Goal: Task Accomplishment & Management: Complete application form

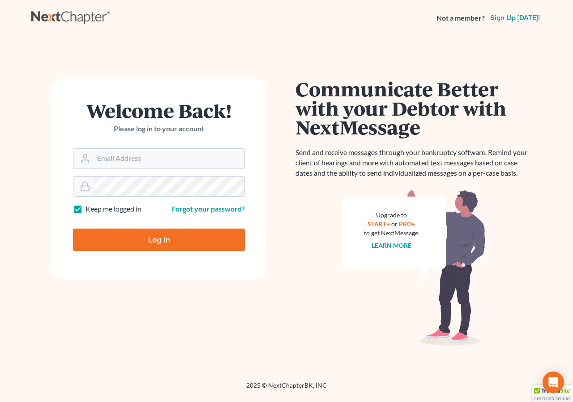
type input "[PERSON_NAME][EMAIL_ADDRESS][DOMAIN_NAME]"
click at [125, 237] on input "Log In" at bounding box center [159, 239] width 172 height 22
type input "Thinking..."
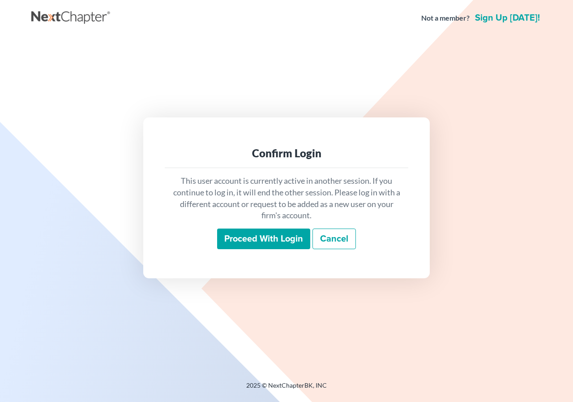
click at [258, 248] on input "Proceed with login" at bounding box center [263, 238] width 93 height 21
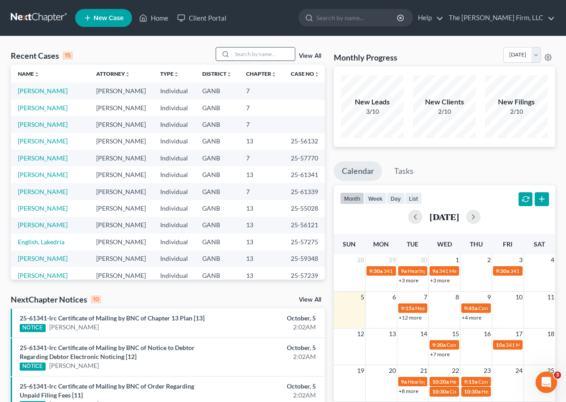
click at [247, 55] on input "search" at bounding box center [263, 53] width 63 height 13
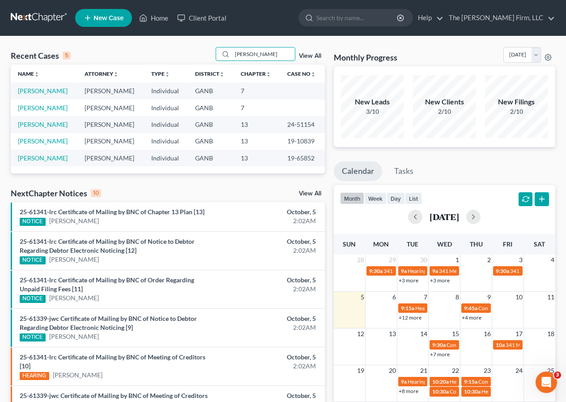
type input "[PERSON_NAME]"
click at [109, 18] on span "New Case" at bounding box center [109, 18] width 30 height 7
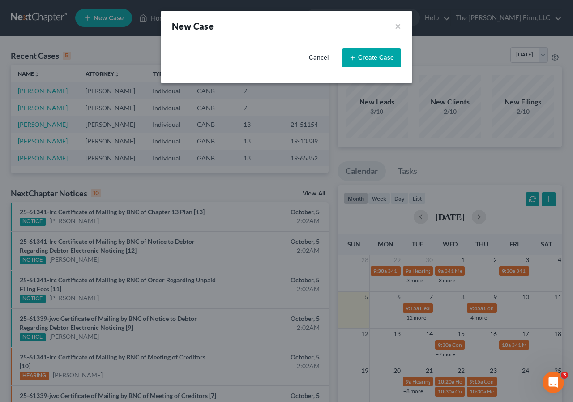
select select "19"
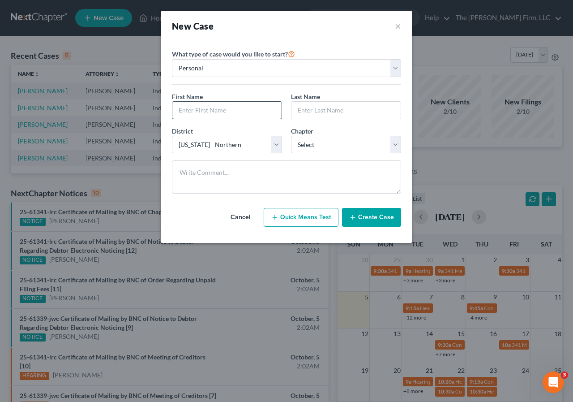
click at [206, 113] on input "text" at bounding box center [226, 110] width 109 height 17
type input "[PERSON_NAME]"
type input "w"
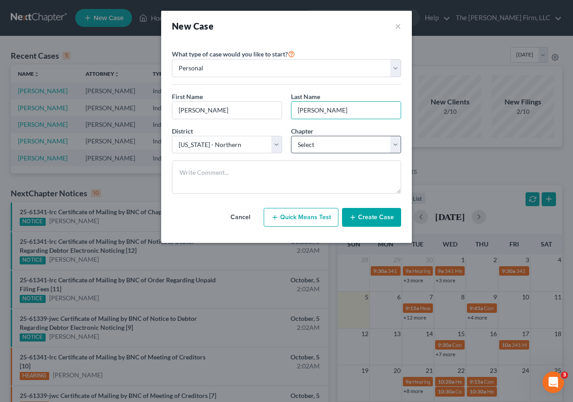
type input "[PERSON_NAME]"
click at [327, 146] on select "Select 7 11 12 13" at bounding box center [346, 145] width 110 height 18
select select "3"
click at [291, 136] on select "Select 7 11 12 13" at bounding box center [346, 145] width 110 height 18
click at [371, 218] on button "Create Case" at bounding box center [371, 217] width 59 height 19
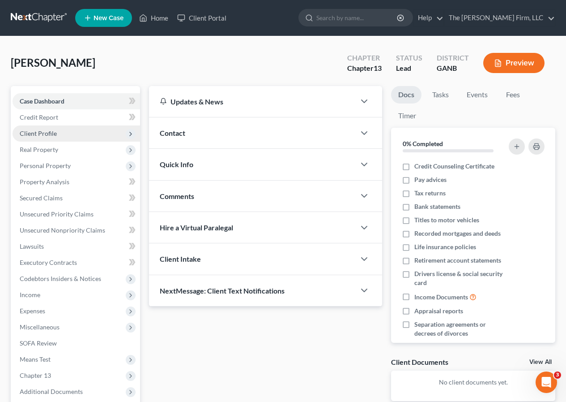
click at [43, 132] on span "Client Profile" at bounding box center [38, 133] width 37 height 8
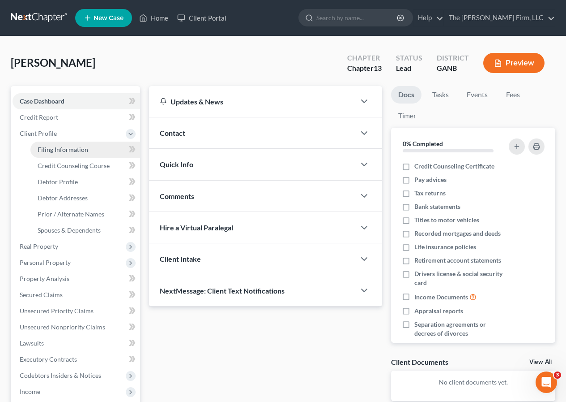
click at [74, 151] on span "Filing Information" at bounding box center [63, 150] width 51 height 8
select select "1"
select select "0"
select select "3"
select select "19"
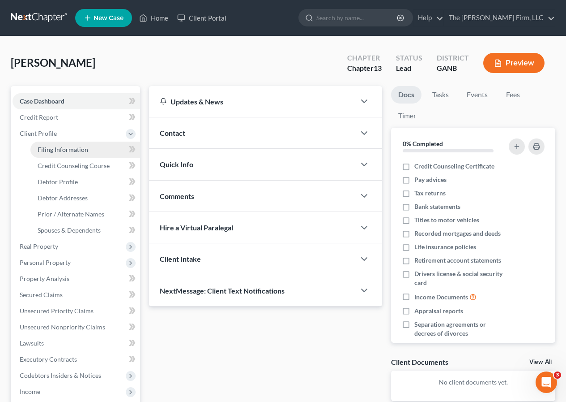
select select "0"
select select "10"
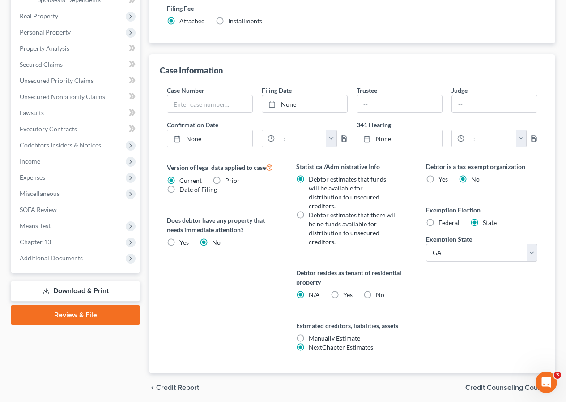
scroll to position [234, 0]
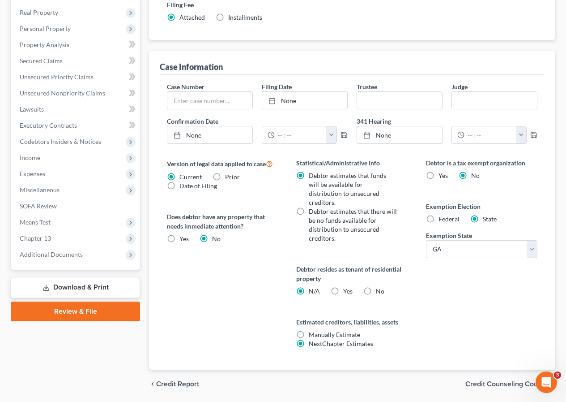
click at [492, 380] on span "Credit Counseling Course" at bounding box center [507, 383] width 83 height 7
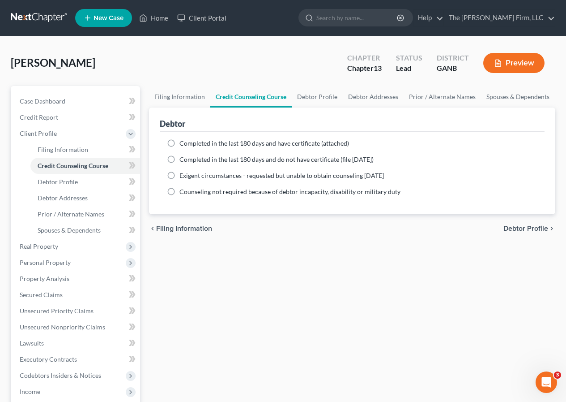
click at [180, 144] on label "Completed in the last 180 days and have certificate (attached)" at bounding box center [265, 143] width 170 height 9
click at [183, 144] on input "Completed in the last 180 days and have certificate (attached)" at bounding box center [186, 142] width 6 height 6
radio input "true"
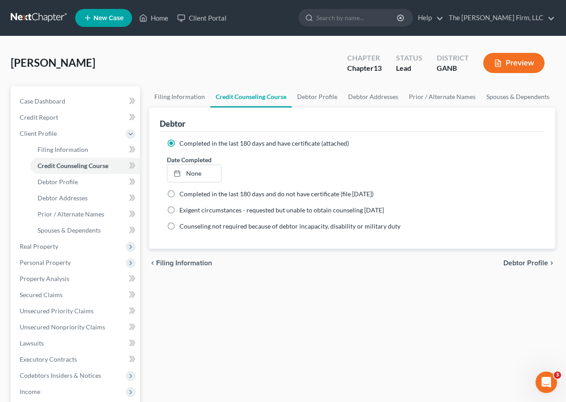
click at [517, 260] on span "Debtor Profile" at bounding box center [526, 262] width 45 height 7
select select "0"
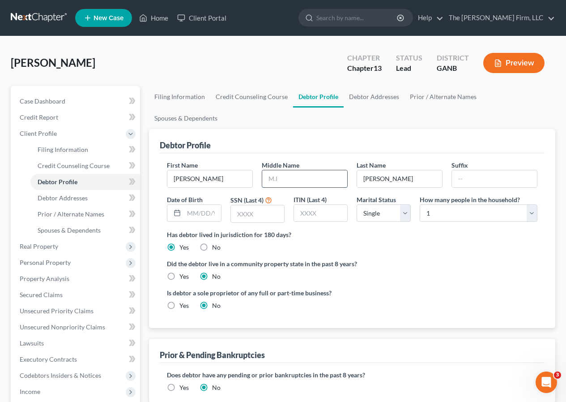
click at [286, 170] on input "text" at bounding box center [304, 178] width 85 height 17
type input "r"
type input "[PERSON_NAME]"
click at [461, 170] on input "text" at bounding box center [494, 178] width 85 height 17
click at [489, 170] on input "text" at bounding box center [494, 178] width 85 height 17
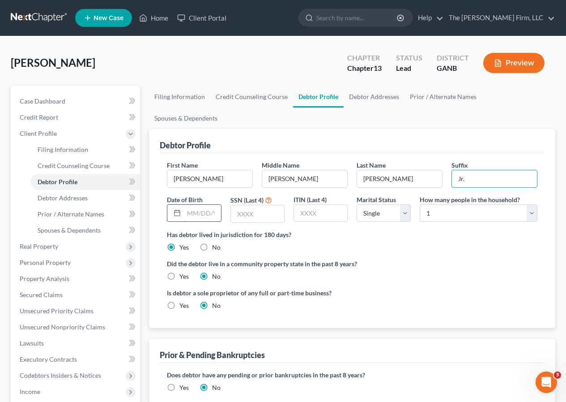
type input "Jr."
click at [184, 205] on input "text" at bounding box center [202, 213] width 37 height 17
type input "[DATE]"
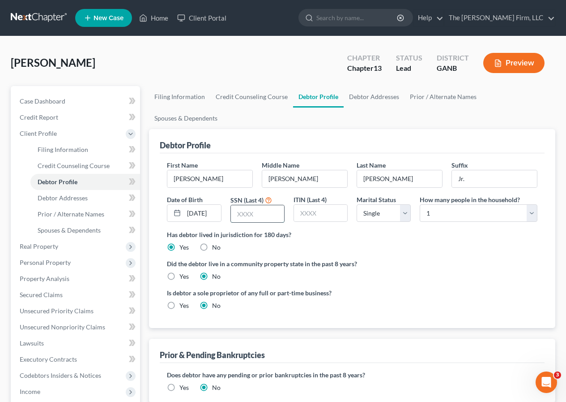
click at [256, 205] on input "text" at bounding box center [257, 213] width 53 height 17
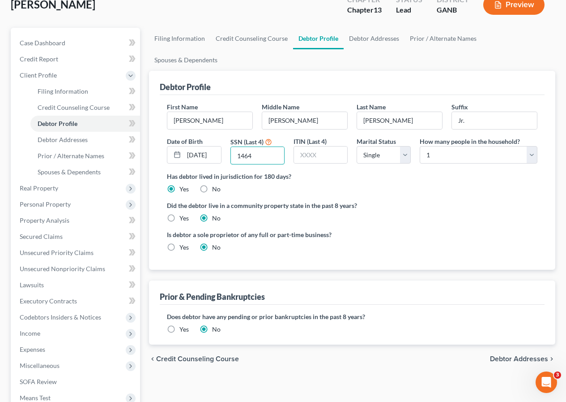
scroll to position [90, 0]
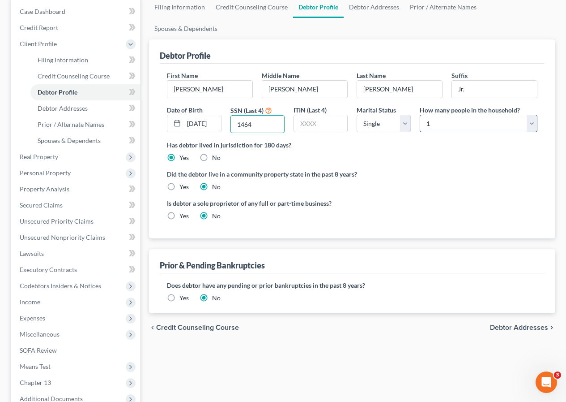
type input "1464"
click at [533, 115] on select "Select 1 2 3 4 5 6 7 8 9 10 11 12 13 14 15 16 17 18 19 20" at bounding box center [479, 124] width 118 height 18
select select "2"
click at [420, 115] on select "Select 1 2 3 4 5 6 7 8 9 10 11 12 13 14 15 16 17 18 19 20" at bounding box center [479, 124] width 118 height 18
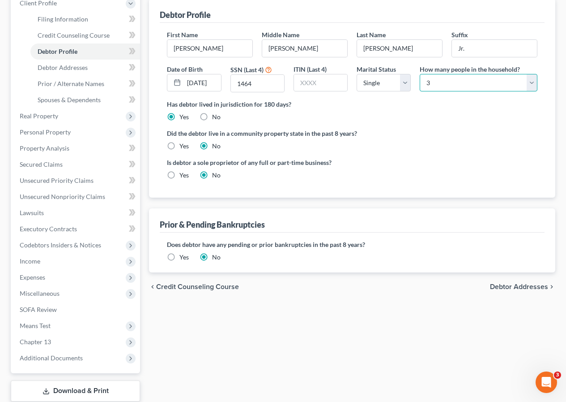
scroll to position [187, 0]
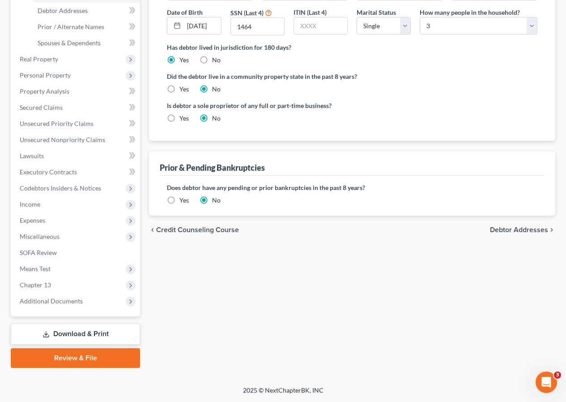
click at [503, 226] on span "Debtor Addresses" at bounding box center [519, 229] width 58 height 7
select select "0"
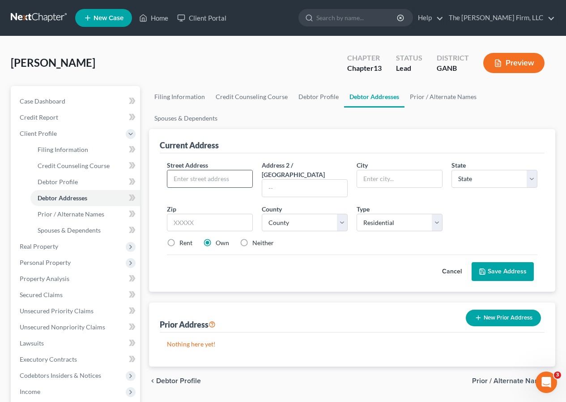
click at [235, 170] on input "text" at bounding box center [209, 178] width 85 height 17
type input "[STREET_ADDRESS][PERSON_NAME]"
click at [374, 170] on input "text" at bounding box center [399, 178] width 85 height 17
type input "Hampton"
type input "30228"
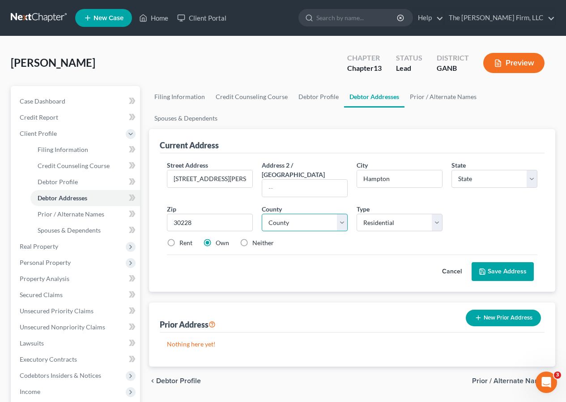
select select "10"
drag, startPoint x: 343, startPoint y: 192, endPoint x: 312, endPoint y: 193, distance: 30.9
click at [341, 214] on select "County" at bounding box center [305, 223] width 86 height 18
click at [290, 214] on select "County" at bounding box center [305, 223] width 86 height 18
drag, startPoint x: 289, startPoint y: 192, endPoint x: 330, endPoint y: 190, distance: 40.8
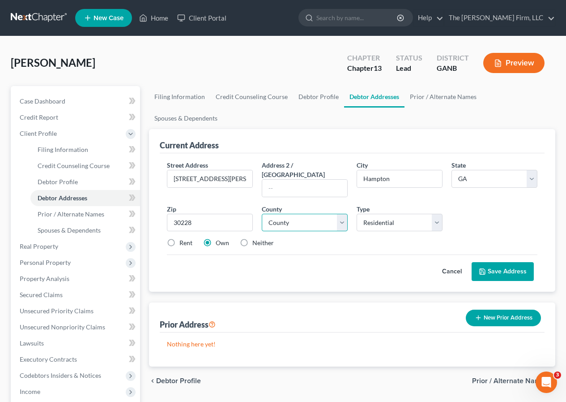
click at [294, 214] on select "County [GEOGRAPHIC_DATA] [GEOGRAPHIC_DATA] [GEOGRAPHIC_DATA] [GEOGRAPHIC_DATA] …" at bounding box center [305, 223] width 86 height 18
select select "74"
click at [262, 214] on select "County [GEOGRAPHIC_DATA] [GEOGRAPHIC_DATA] [GEOGRAPHIC_DATA] [GEOGRAPHIC_DATA] …" at bounding box center [305, 223] width 86 height 18
click at [492, 262] on button "Save Address" at bounding box center [503, 271] width 62 height 19
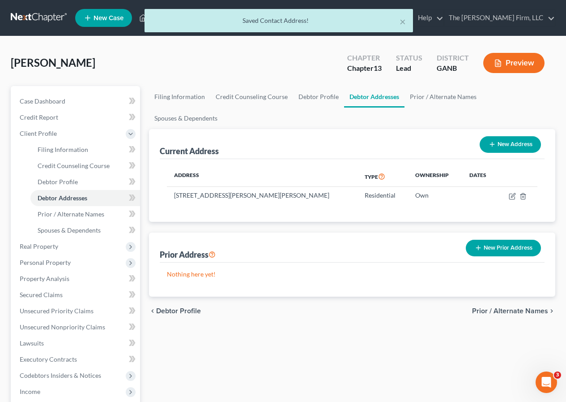
click at [502, 307] on span "Prior / Alternate Names" at bounding box center [510, 310] width 76 height 7
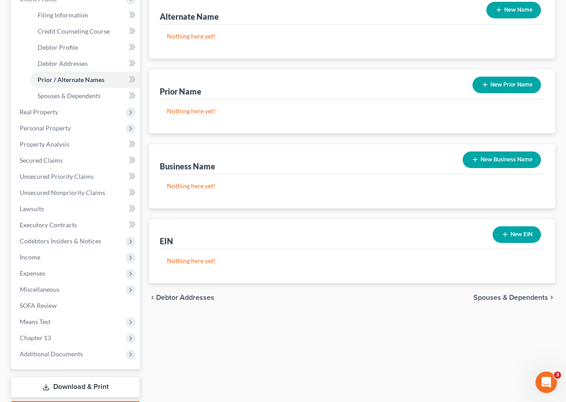
click at [501, 294] on span "Spouses & Dependents" at bounding box center [511, 297] width 75 height 7
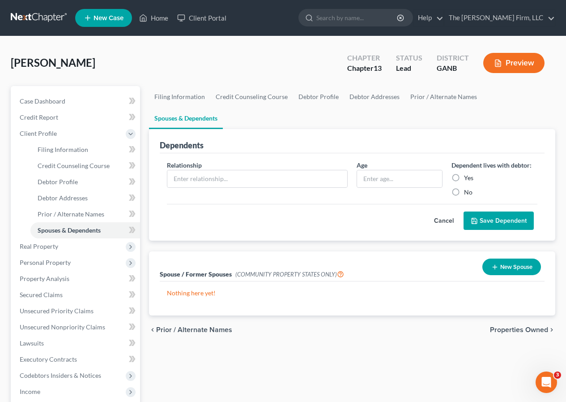
click at [506, 326] on span "Properties Owned" at bounding box center [519, 329] width 58 height 7
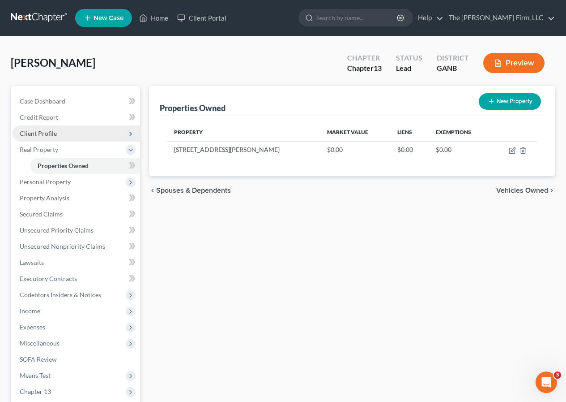
click at [33, 134] on span "Client Profile" at bounding box center [38, 133] width 37 height 8
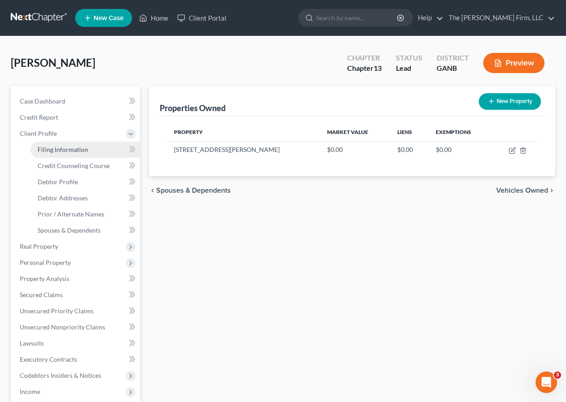
click at [60, 149] on span "Filing Information" at bounding box center [63, 150] width 51 height 8
select select "1"
select select "0"
select select "3"
select select "19"
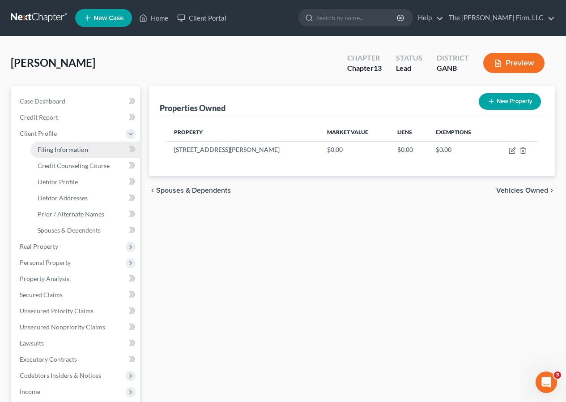
select select "0"
select select "10"
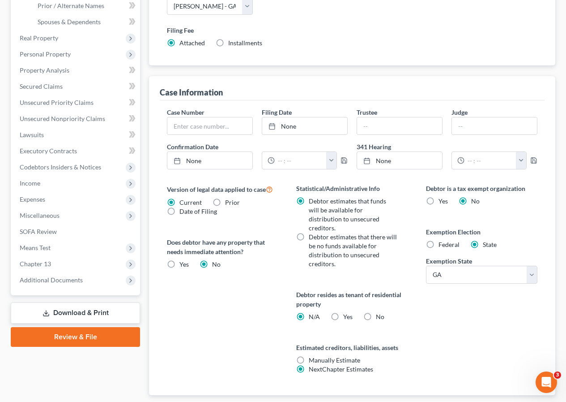
scroll to position [224, 0]
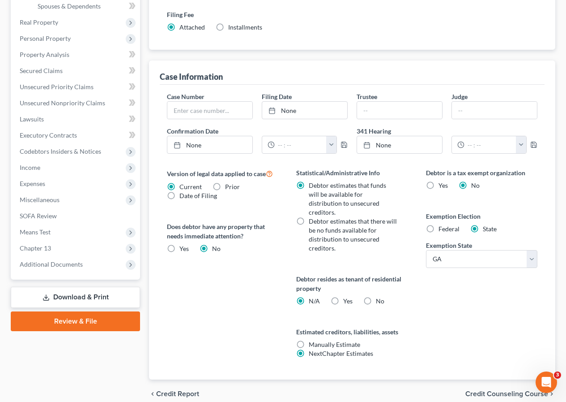
click at [503, 390] on span "Credit Counseling Course" at bounding box center [507, 393] width 83 height 7
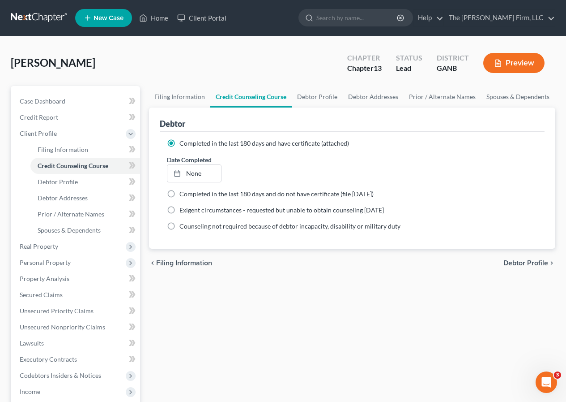
click at [523, 262] on span "Debtor Profile" at bounding box center [526, 262] width 45 height 7
select select "0"
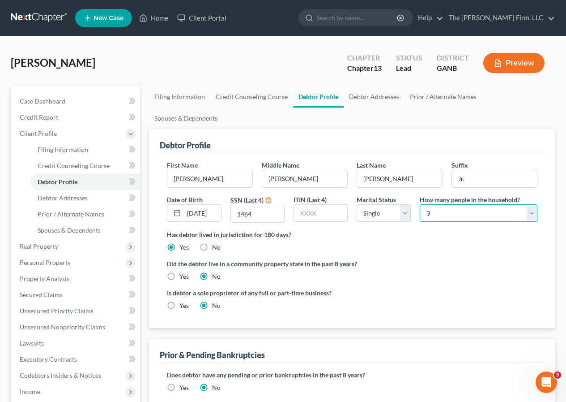
click at [466, 204] on select "Select 1 2 3 4 5 6 7 8 9 10 11 12 13 14 15 16 17 18 19 20" at bounding box center [479, 213] width 118 height 18
select select "0"
click at [420, 204] on select "Select 1 2 3 4 5 6 7 8 9 10 11 12 13 14 15 16 17 18 19 20" at bounding box center [479, 213] width 118 height 18
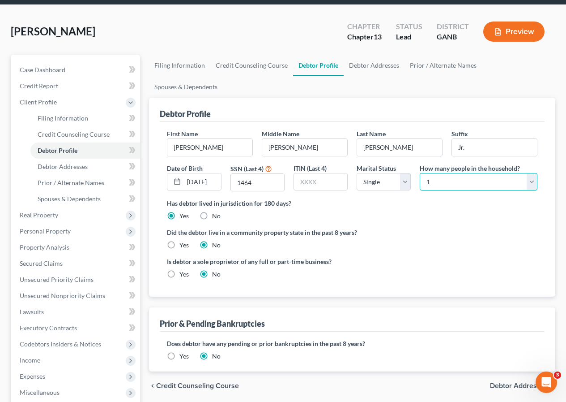
scroll to position [179, 0]
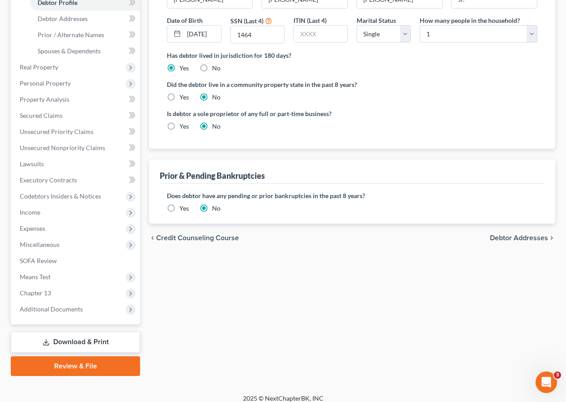
click at [522, 234] on span "Debtor Addresses" at bounding box center [519, 237] width 58 height 7
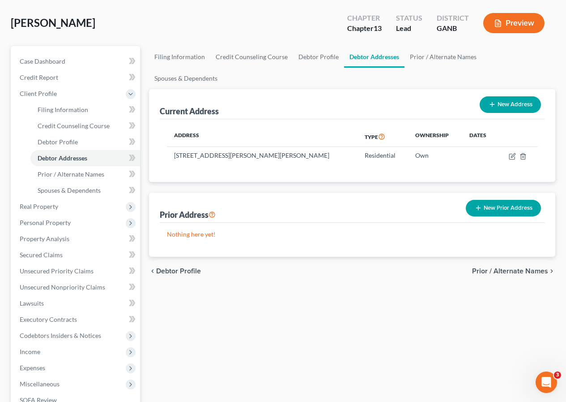
scroll to position [90, 0]
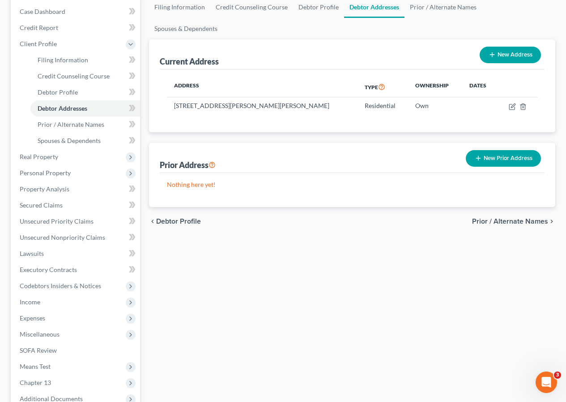
click at [506, 218] on span "Prior / Alternate Names" at bounding box center [510, 221] width 76 height 7
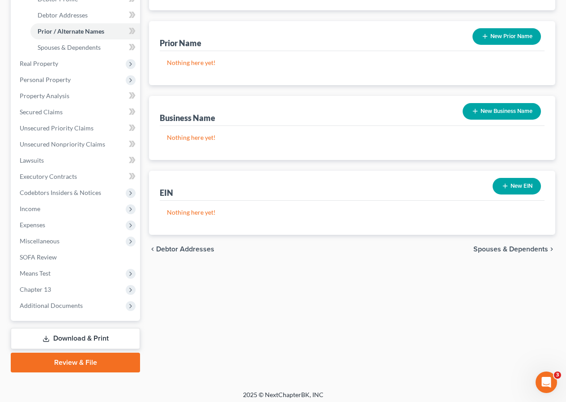
scroll to position [187, 0]
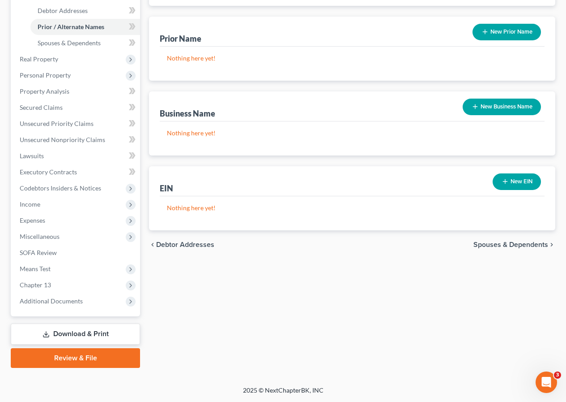
click at [502, 241] on span "Spouses & Dependents" at bounding box center [511, 244] width 75 height 7
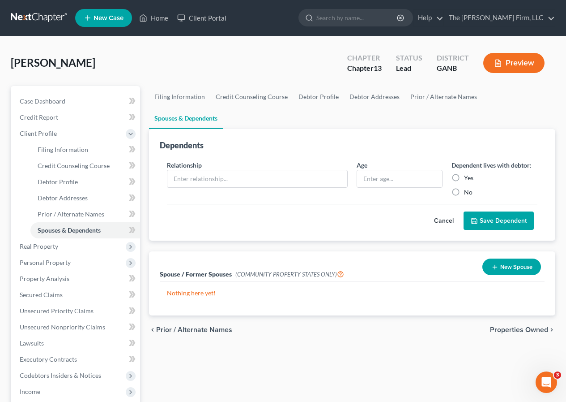
scroll to position [179, 0]
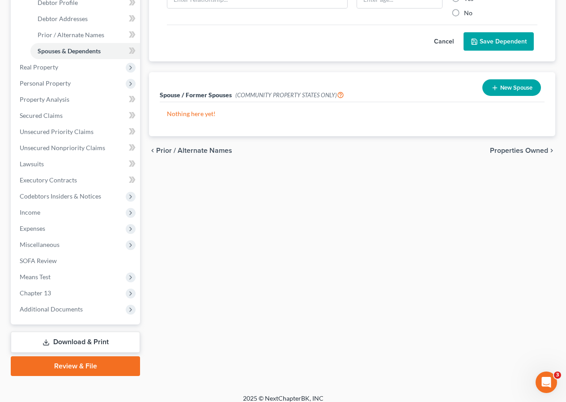
click at [506, 147] on span "Properties Owned" at bounding box center [519, 150] width 58 height 7
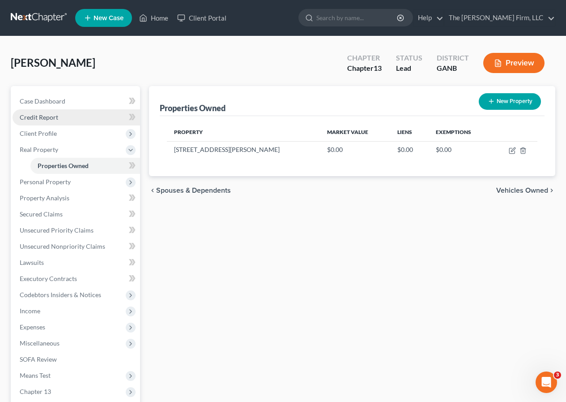
click at [27, 117] on span "Credit Report" at bounding box center [39, 117] width 39 height 8
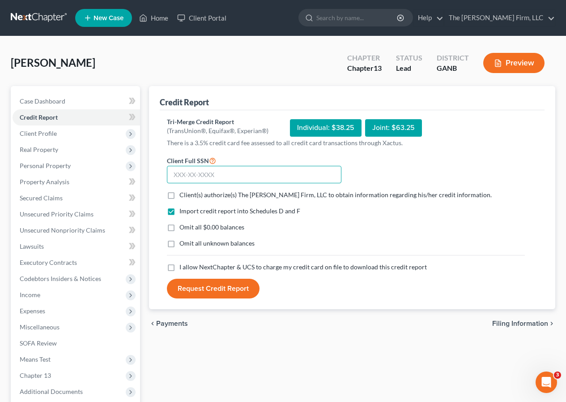
click at [206, 177] on input "text" at bounding box center [254, 175] width 175 height 18
type input "257-63-1464"
click at [180, 193] on label "Client(s) authorize(s) The [PERSON_NAME] Firm, LLC to obtain information regard…" at bounding box center [336, 194] width 313 height 9
click at [183, 193] on input "Client(s) authorize(s) The [PERSON_NAME] Firm, LLC to obtain information regard…" at bounding box center [186, 193] width 6 height 6
checkbox input "true"
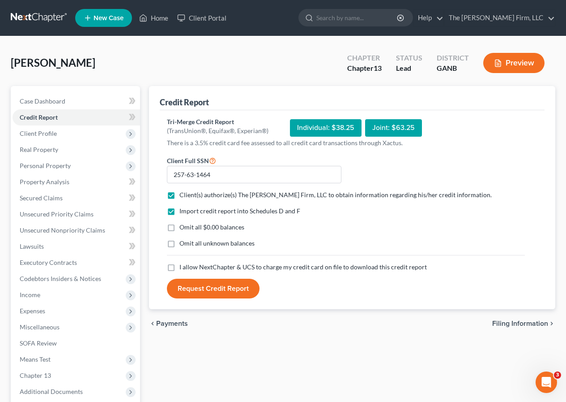
click at [180, 228] on label "Omit all $0.00 balances" at bounding box center [212, 227] width 65 height 9
click at [183, 228] on input "Omit all $0.00 balances" at bounding box center [186, 226] width 6 height 6
checkbox input "true"
click at [180, 266] on label "I allow NextChapter & UCS to charge my credit card on file to download this cre…" at bounding box center [304, 266] width 248 height 9
click at [183, 266] on input "I allow NextChapter & UCS to charge my credit card on file to download this cre…" at bounding box center [186, 265] width 6 height 6
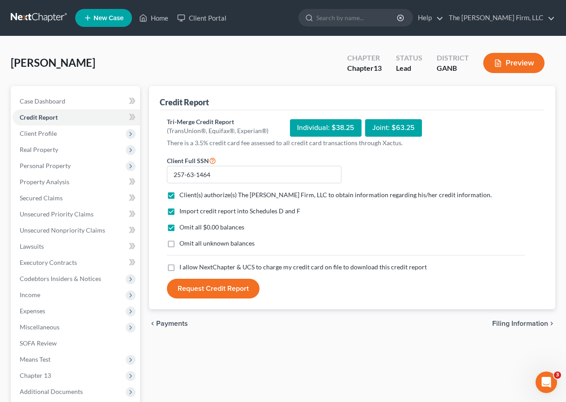
checkbox input "true"
click at [213, 288] on button "Request Credit Report" at bounding box center [213, 289] width 93 height 20
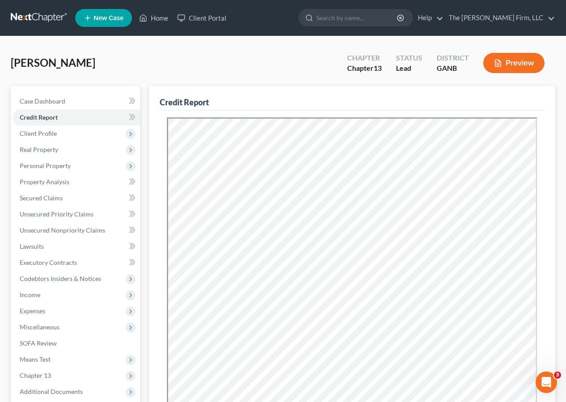
click at [304, 75] on div "[PERSON_NAME] Upgraded Chapter Chapter 13 Status Lead District GANB Preview" at bounding box center [283, 66] width 545 height 39
click at [31, 197] on span "Secured Claims" at bounding box center [41, 198] width 43 height 8
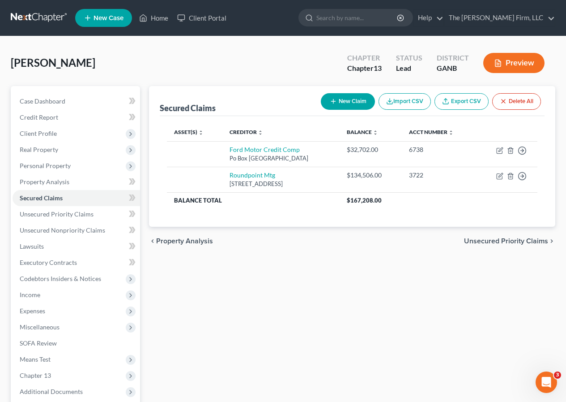
click at [492, 240] on span "Unsecured Priority Claims" at bounding box center [506, 240] width 84 height 7
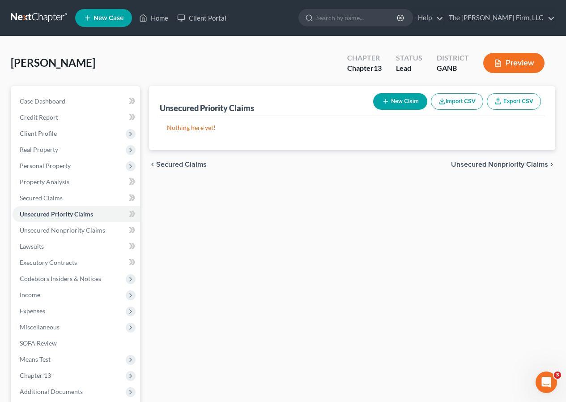
click at [398, 100] on button "New Claim" at bounding box center [400, 101] width 54 height 17
select select "0"
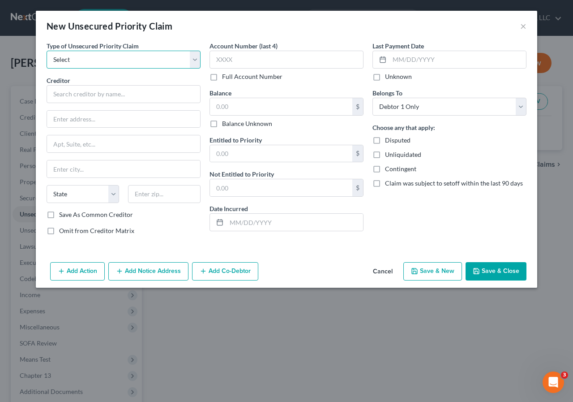
click at [145, 63] on select "Select Taxes & Other Government Units Domestic Support Obligations Extensions o…" at bounding box center [124, 60] width 154 height 18
select select "0"
click at [47, 51] on select "Select Taxes & Other Government Units Domestic Support Obligations Extensions o…" at bounding box center [124, 60] width 154 height 18
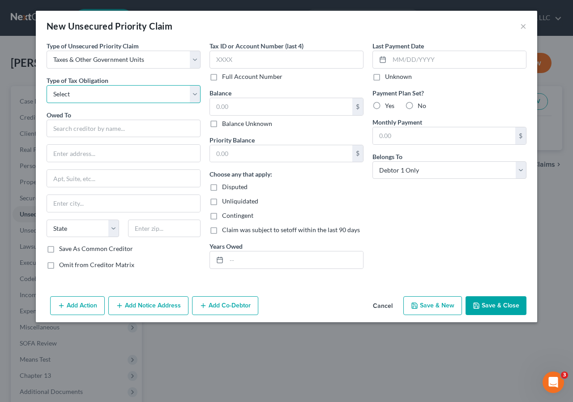
click at [109, 93] on select "Select Federal City State Franchise Tax Board Other" at bounding box center [124, 94] width 154 height 18
select select "0"
click at [47, 85] on select "Select Federal City State Franchise Tax Board Other" at bounding box center [124, 94] width 154 height 18
click at [81, 129] on input "text" at bounding box center [124, 129] width 154 height 18
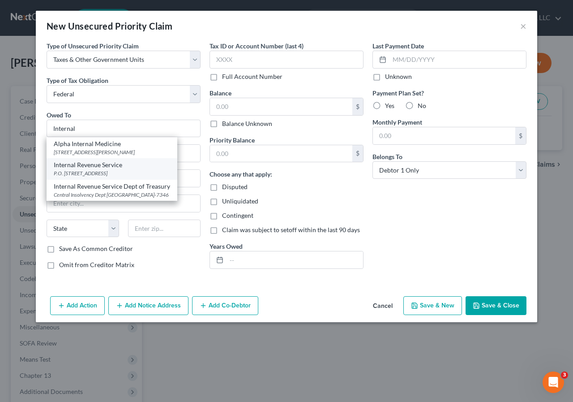
click at [100, 173] on div "P.O. [STREET_ADDRESS]" at bounding box center [112, 173] width 116 height 8
type input "Internal Revenue Service"
type input "P.O. Box 7317"
type input "[GEOGRAPHIC_DATA]"
select select "39"
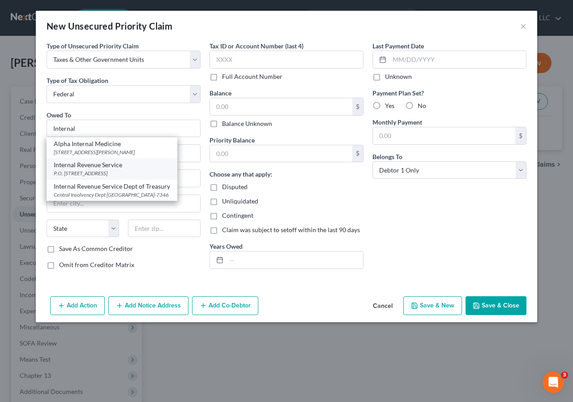
type input "19101"
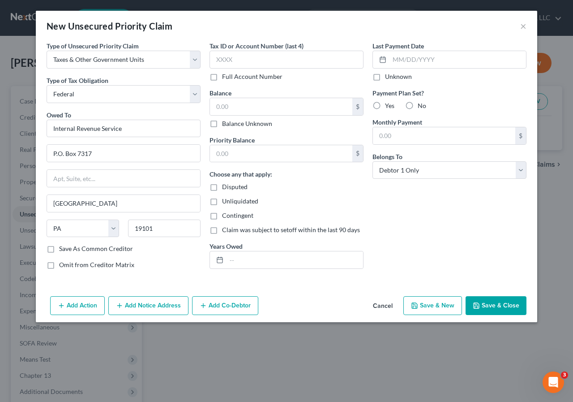
click at [485, 300] on button "Save & Close" at bounding box center [496, 305] width 61 height 19
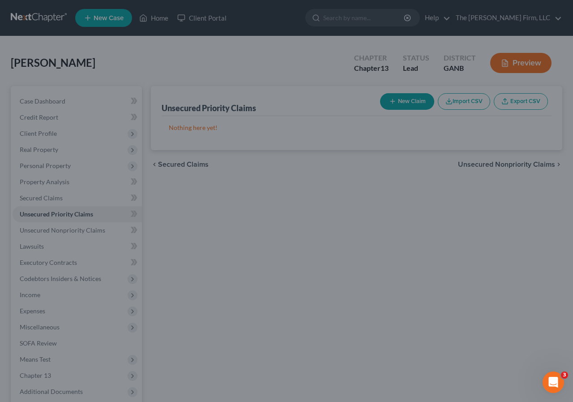
type input "0.00"
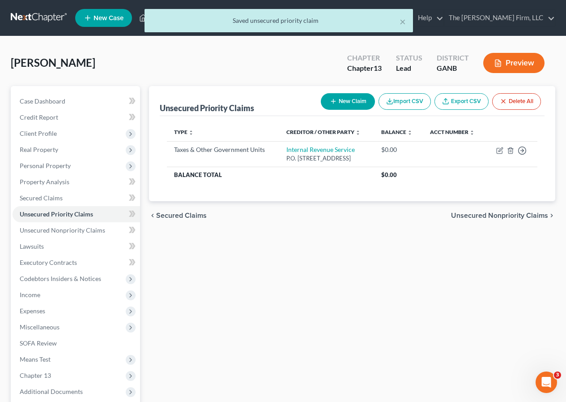
click at [352, 102] on button "New Claim" at bounding box center [348, 101] width 54 height 17
select select "0"
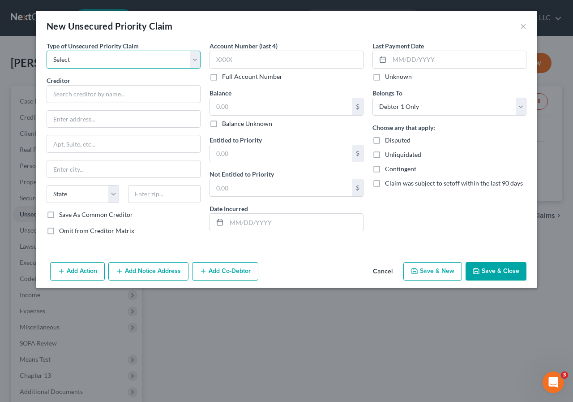
drag, startPoint x: 191, startPoint y: 61, endPoint x: 155, endPoint y: 63, distance: 35.9
click at [191, 61] on select "Select Taxes & Other Government Units Domestic Support Obligations Extensions o…" at bounding box center [124, 60] width 154 height 18
select select "0"
click at [47, 51] on select "Select Taxes & Other Government Units Domestic Support Obligations Extensions o…" at bounding box center [124, 60] width 154 height 18
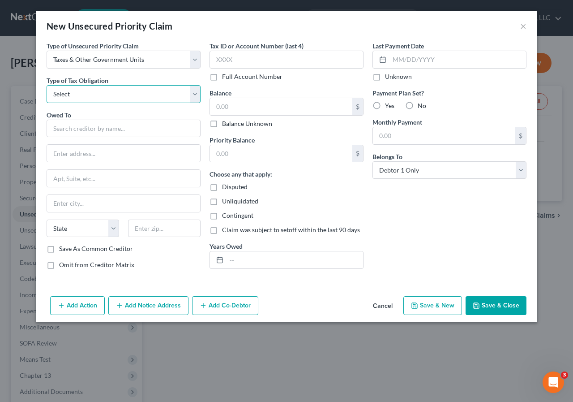
click at [77, 96] on select "Select Federal City State Franchise Tax Board Other" at bounding box center [124, 94] width 154 height 18
select select "2"
click at [47, 85] on select "Select Federal City State Franchise Tax Board Other" at bounding box center [124, 94] width 154 height 18
click at [70, 129] on input "text" at bounding box center [124, 129] width 154 height 18
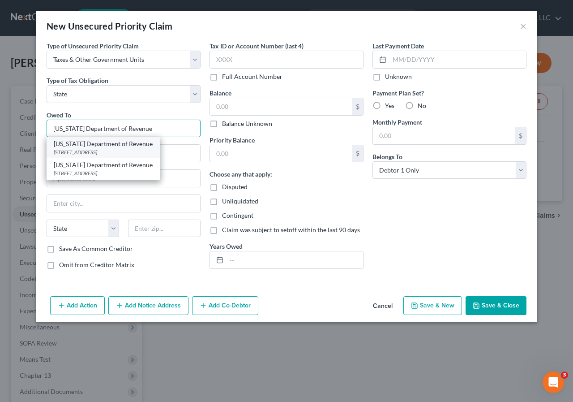
type input "[US_STATE] Department of Revenue"
click at [124, 148] on div "[US_STATE] Department of Revenue" at bounding box center [103, 143] width 99 height 9
type input "[STREET_ADDRESS]"
type input "Suite 339"
type input "[GEOGRAPHIC_DATA]"
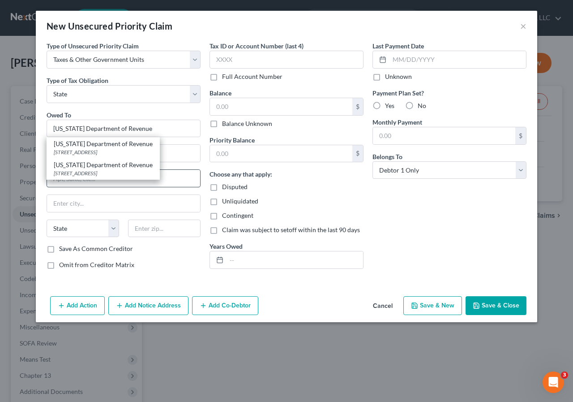
select select "10"
type input "30345"
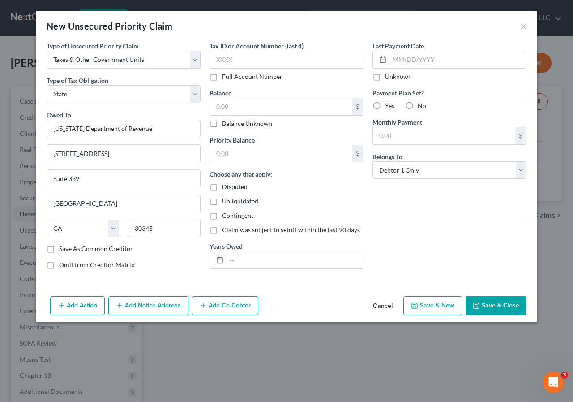
click at [495, 302] on button "Save & Close" at bounding box center [496, 305] width 61 height 19
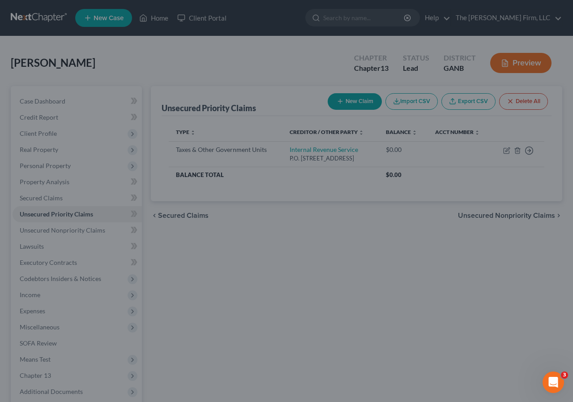
type input "0.00"
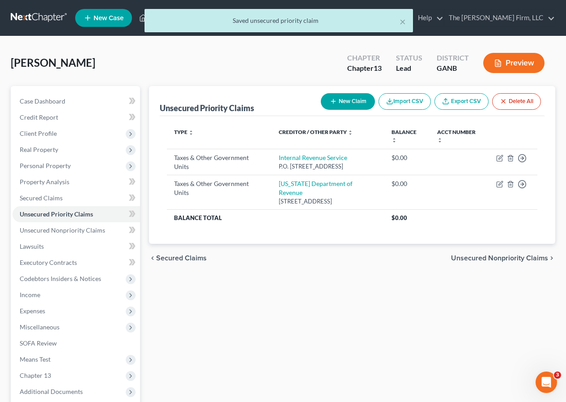
click at [486, 257] on span "Unsecured Nonpriority Claims" at bounding box center [499, 257] width 97 height 7
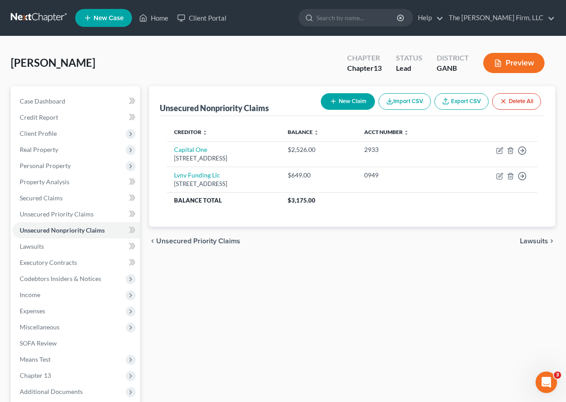
click at [533, 240] on span "Lawsuits" at bounding box center [534, 240] width 28 height 7
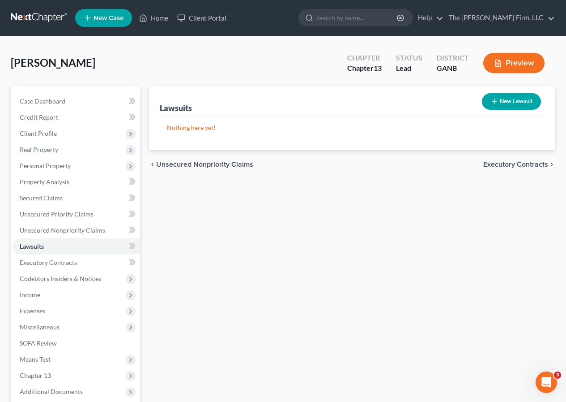
click at [505, 162] on span "Executory Contracts" at bounding box center [516, 164] width 65 height 7
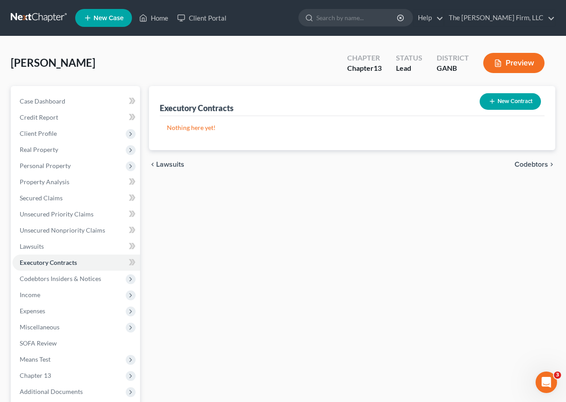
click at [540, 163] on span "Codebtors" at bounding box center [532, 164] width 34 height 7
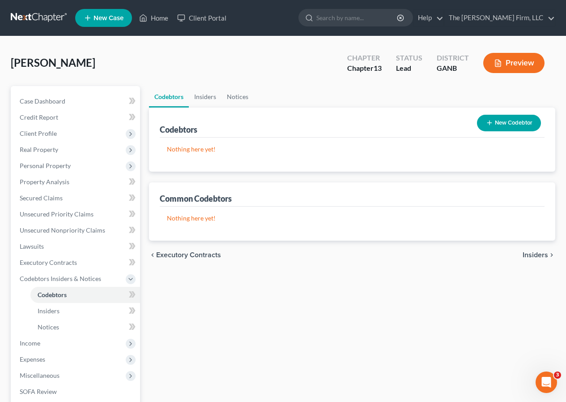
click at [535, 258] on span "Insiders" at bounding box center [536, 254] width 26 height 7
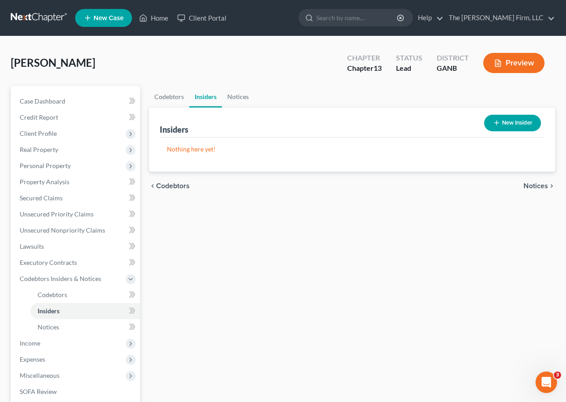
click at [535, 183] on span "Notices" at bounding box center [536, 185] width 25 height 7
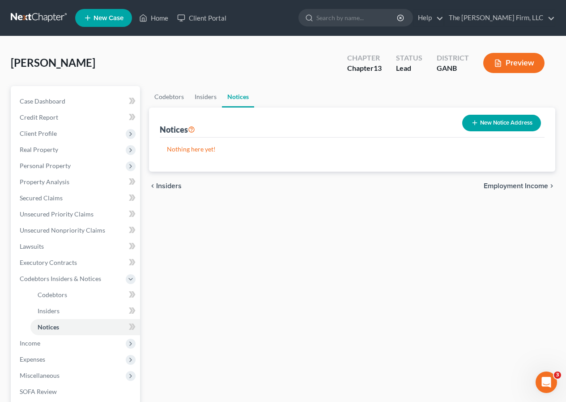
click at [528, 184] on span "Employment Income" at bounding box center [516, 185] width 64 height 7
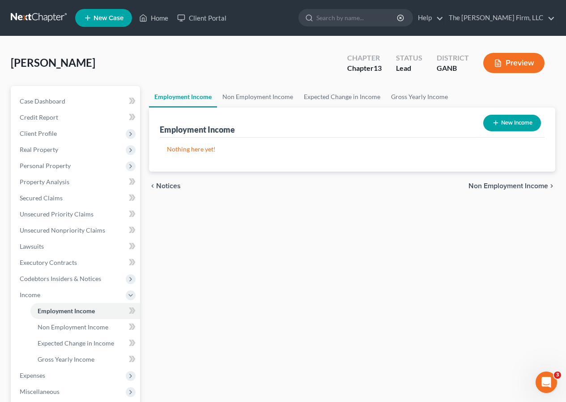
click at [528, 184] on span "Non Employment Income" at bounding box center [509, 185] width 80 height 7
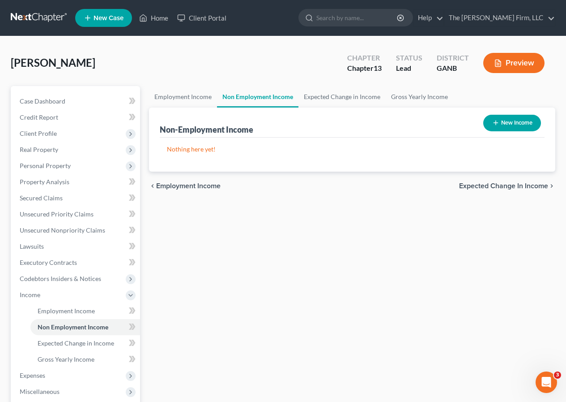
click at [526, 184] on span "Expected Change in Income" at bounding box center [503, 185] width 89 height 7
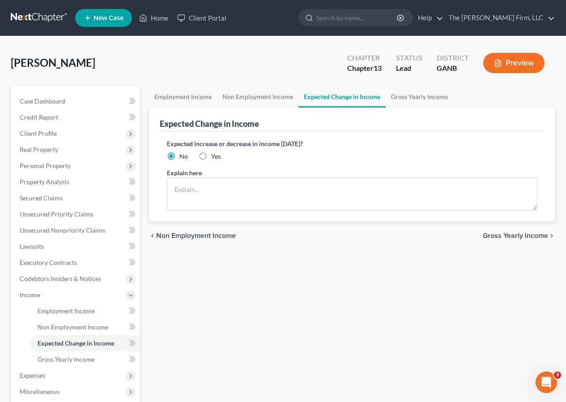
click at [497, 235] on span "Gross Yearly Income" at bounding box center [515, 235] width 65 height 7
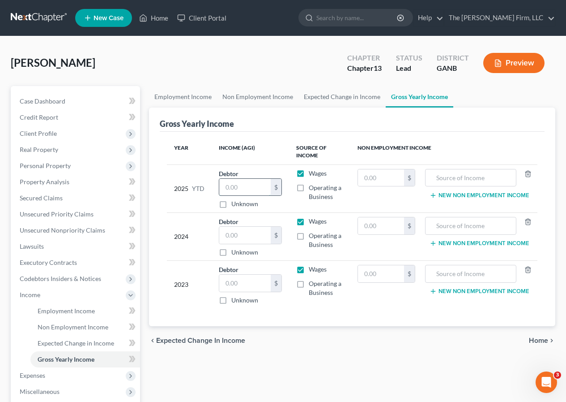
click at [253, 189] on input "text" at bounding box center [244, 187] width 51 height 17
type input "17,500"
click at [239, 237] on input "text" at bounding box center [244, 235] width 51 height 17
type input "51,453"
click at [232, 287] on input "text" at bounding box center [244, 282] width 51 height 17
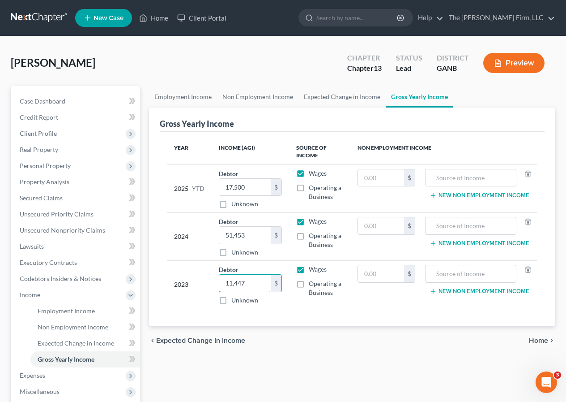
type input "11,447"
click at [536, 340] on span "Home" at bounding box center [538, 340] width 19 height 7
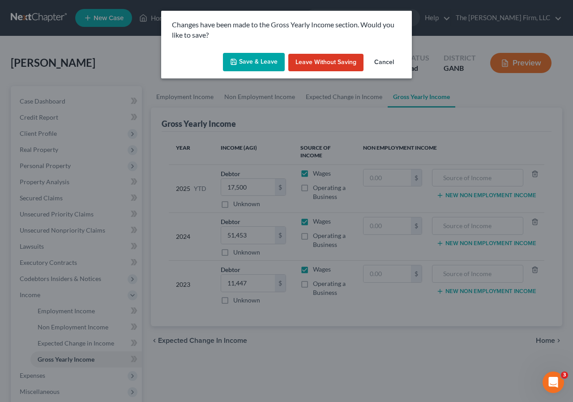
click at [254, 65] on button "Save & Leave" at bounding box center [254, 62] width 62 height 19
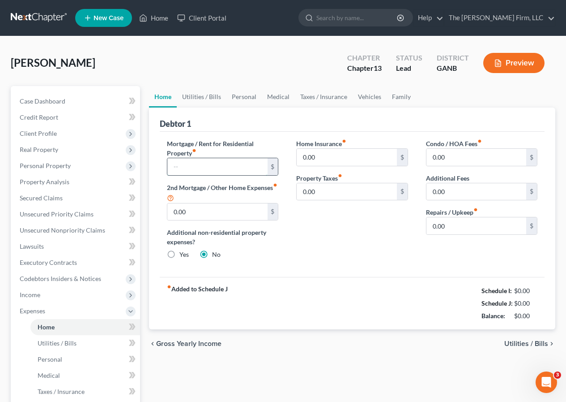
click at [222, 165] on input "text" at bounding box center [217, 166] width 100 height 17
click at [30, 295] on span "Income" at bounding box center [30, 295] width 21 height 8
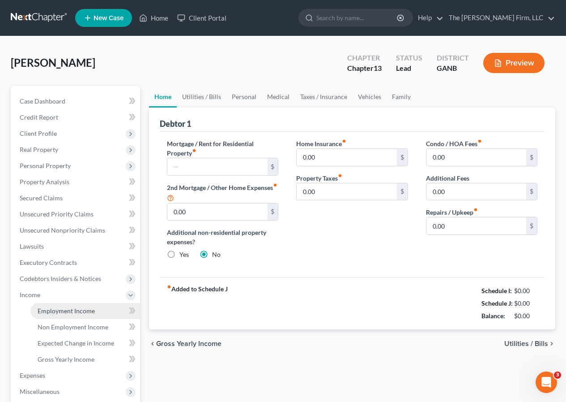
click at [64, 309] on span "Employment Income" at bounding box center [66, 311] width 57 height 8
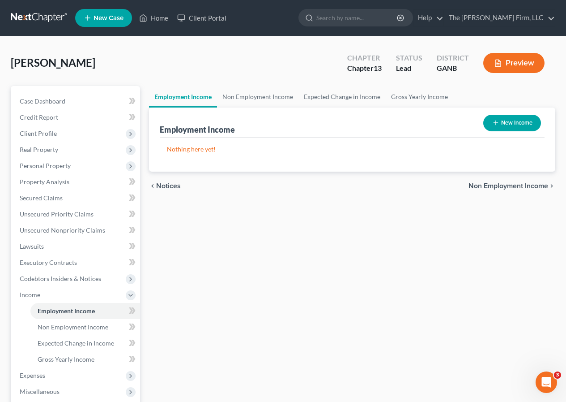
click at [510, 122] on button "New Income" at bounding box center [513, 123] width 58 height 17
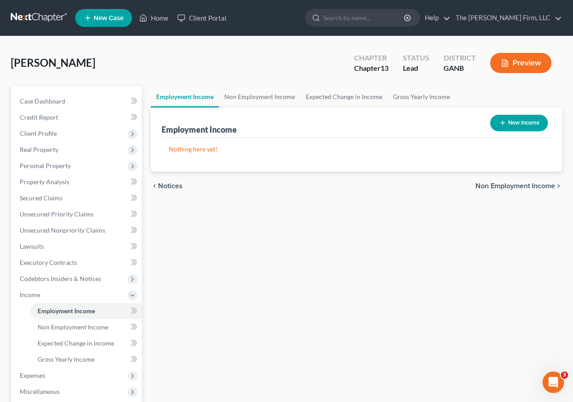
select select "0"
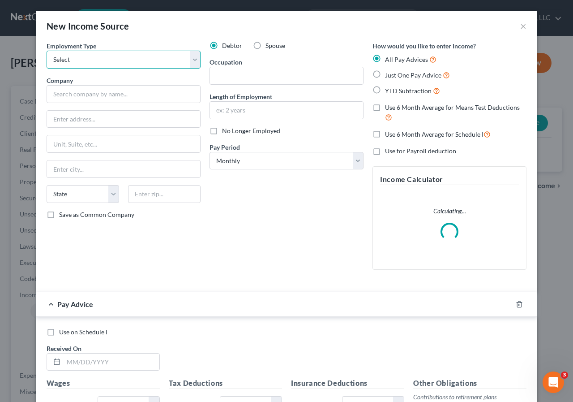
click at [111, 59] on select "Select Full or [DEMOGRAPHIC_DATA] Employment Self Employment" at bounding box center [124, 60] width 154 height 18
select select "0"
click at [47, 51] on select "Select Full or [DEMOGRAPHIC_DATA] Employment Self Employment" at bounding box center [124, 60] width 154 height 18
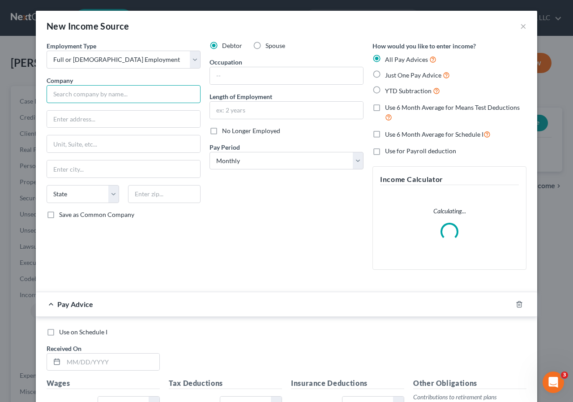
drag, startPoint x: 82, startPoint y: 99, endPoint x: 87, endPoint y: 95, distance: 5.8
click at [82, 98] on input "text" at bounding box center [124, 94] width 154 height 18
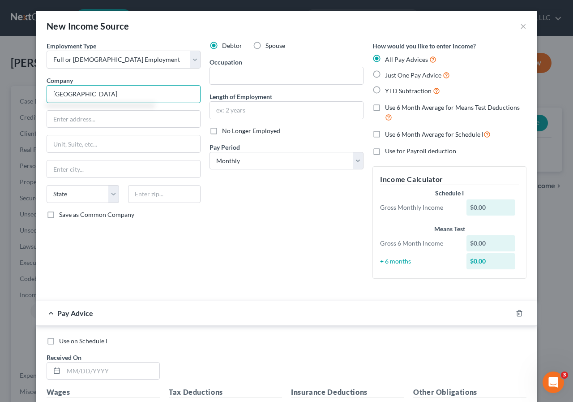
type input "[GEOGRAPHIC_DATA]"
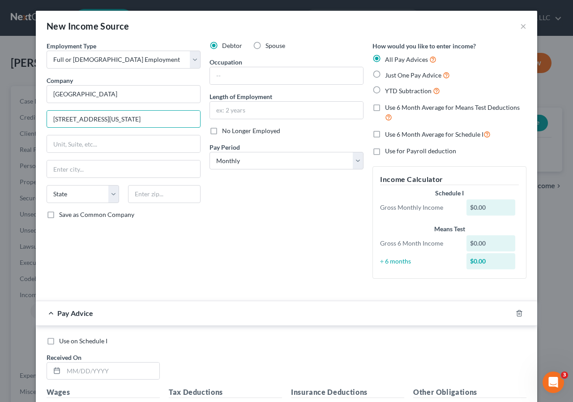
type input "[STREET_ADDRESS][US_STATE]"
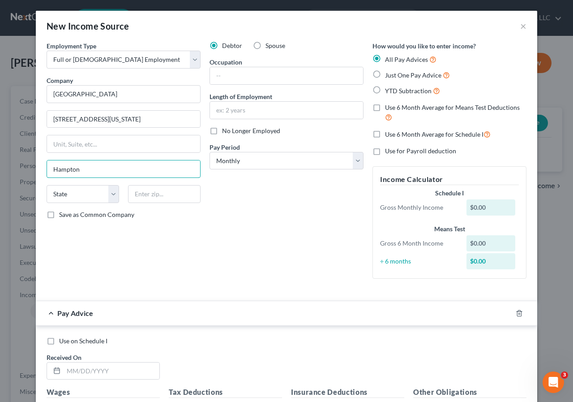
type input "Hampton"
select select "10"
type input "30228"
click at [227, 78] on input "text" at bounding box center [286, 75] width 153 height 17
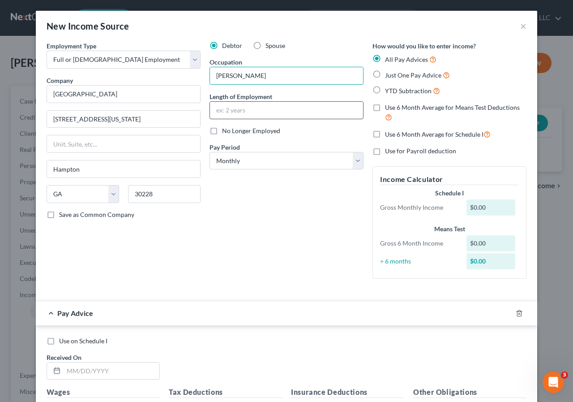
type input "[PERSON_NAME]"
click at [238, 111] on input "text" at bounding box center [286, 110] width 153 height 17
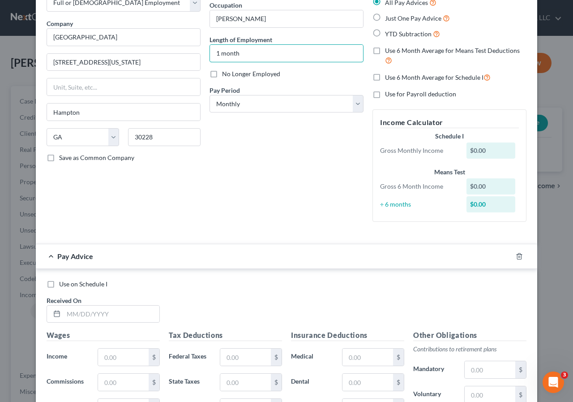
scroll to position [90, 0]
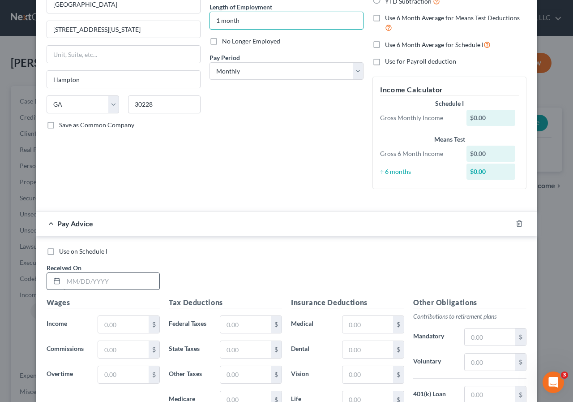
type input "1 month"
click at [85, 278] on input "text" at bounding box center [112, 281] width 96 height 17
type input "[DATE]"
drag, startPoint x: 118, startPoint y: 326, endPoint x: 134, endPoint y: 313, distance: 20.4
click at [117, 325] on input "text" at bounding box center [123, 324] width 51 height 17
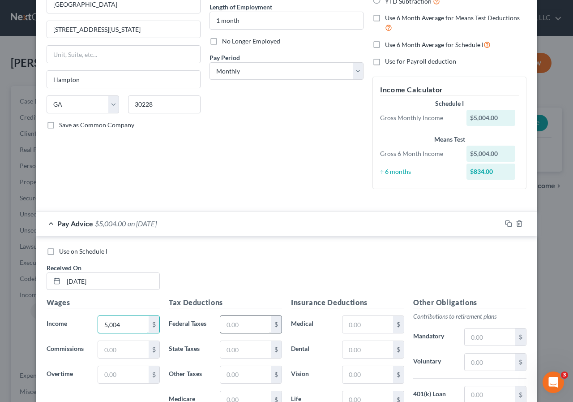
type input "5,004"
click at [243, 325] on input "text" at bounding box center [245, 324] width 51 height 17
type input "806"
click at [346, 326] on input "text" at bounding box center [368, 324] width 51 height 17
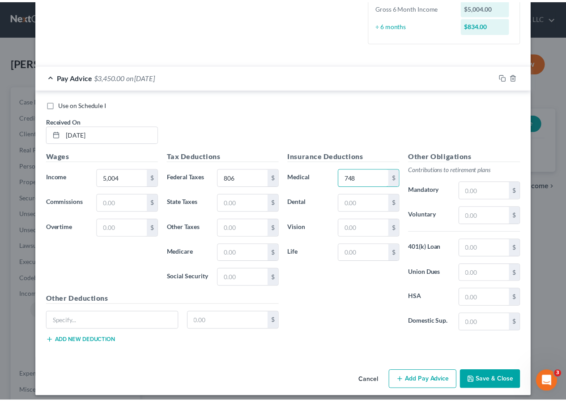
scroll to position [242, 0]
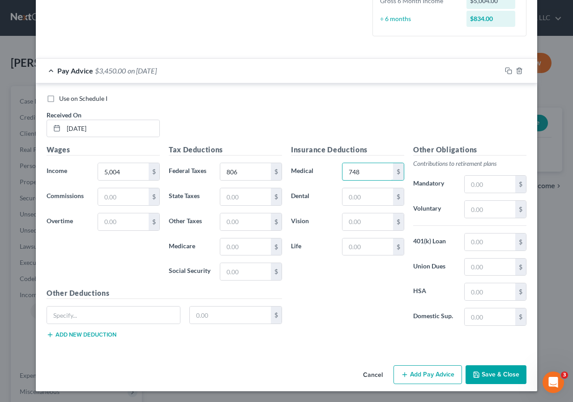
type input "748"
click at [489, 374] on button "Save & Close" at bounding box center [496, 374] width 61 height 19
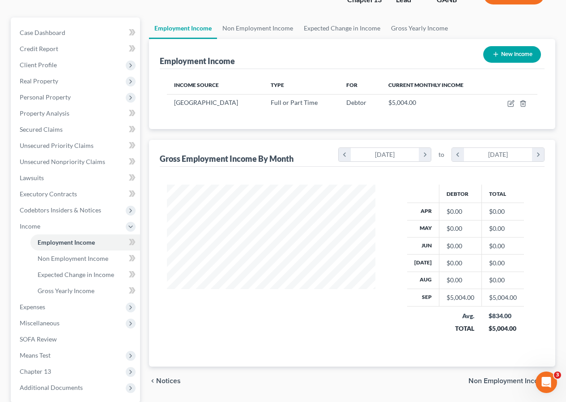
scroll to position [134, 0]
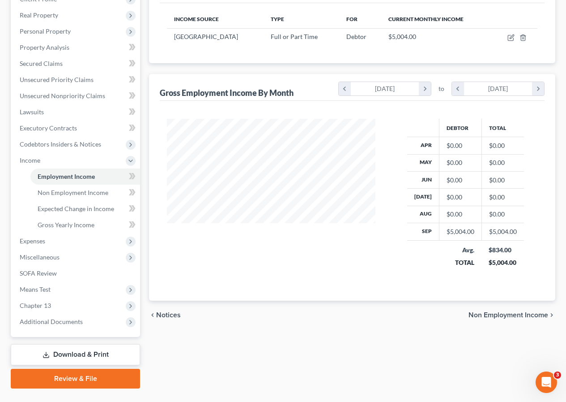
click at [495, 314] on span "Non Employment Income" at bounding box center [509, 314] width 80 height 7
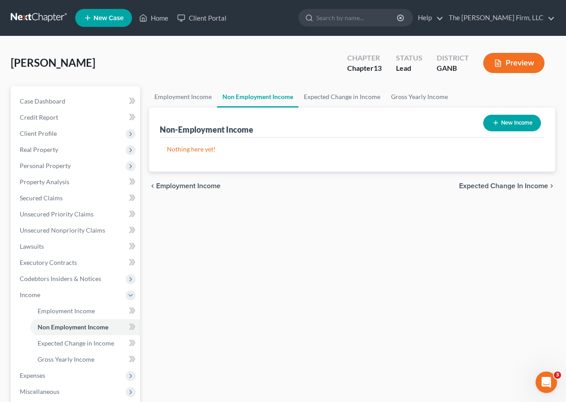
click at [479, 186] on span "Expected Change in Income" at bounding box center [503, 185] width 89 height 7
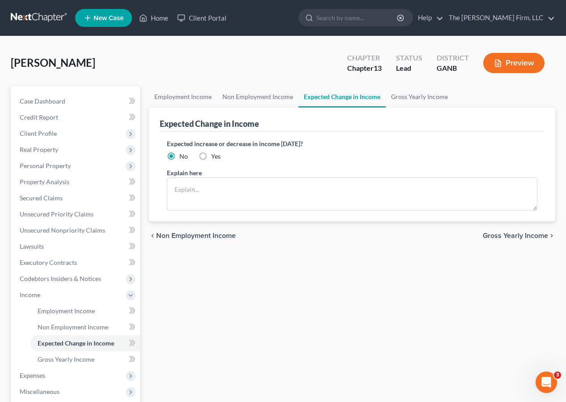
click at [494, 237] on span "Gross Yearly Income" at bounding box center [515, 235] width 65 height 7
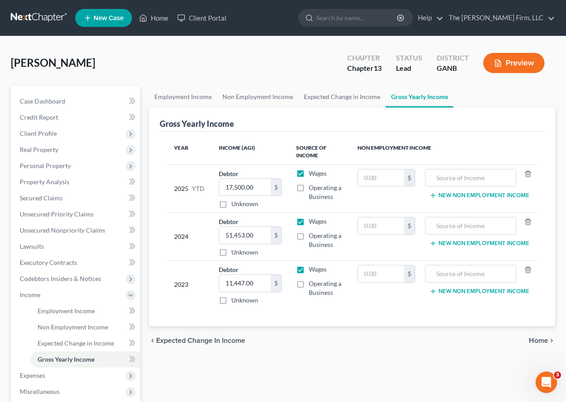
click at [542, 340] on span "Home" at bounding box center [538, 340] width 19 height 7
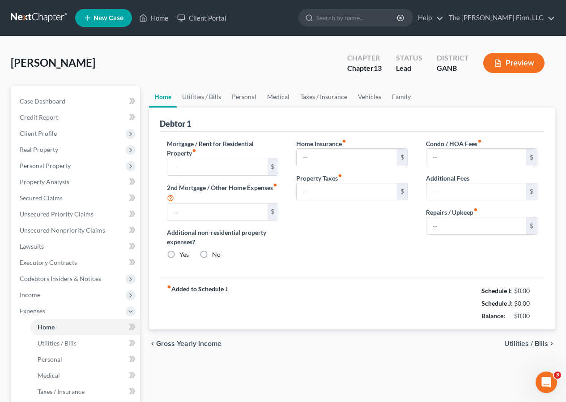
type input "0.00"
radio input "true"
type input "0.00"
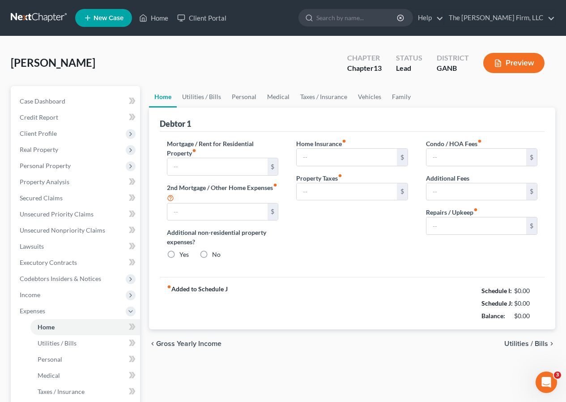
type input "0.00"
click at [227, 171] on input "text" at bounding box center [217, 166] width 100 height 17
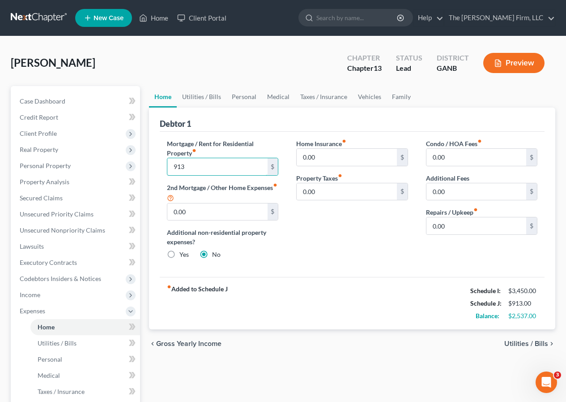
type input "913"
drag, startPoint x: 537, startPoint y: 346, endPoint x: 517, endPoint y: 335, distance: 23.1
click at [537, 346] on span "Utilities / Bills" at bounding box center [527, 343] width 44 height 7
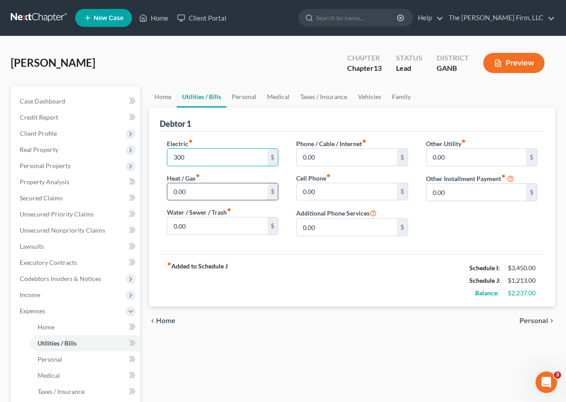
type input "300"
type input "50"
click at [310, 161] on input "0.00" at bounding box center [347, 157] width 100 height 17
type input "145"
click at [539, 319] on span "Personal" at bounding box center [534, 320] width 29 height 7
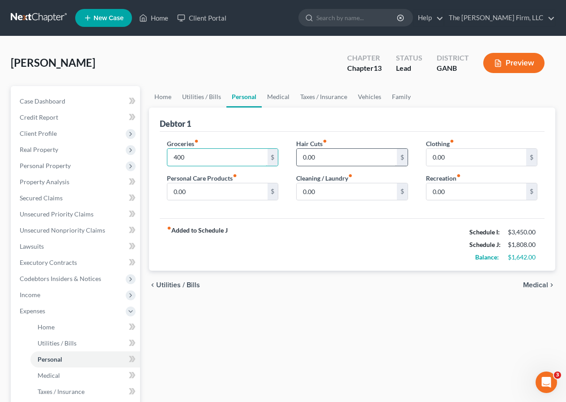
type input "400"
type input "25"
type input "55"
click at [194, 187] on input "0.00" at bounding box center [217, 191] width 100 height 17
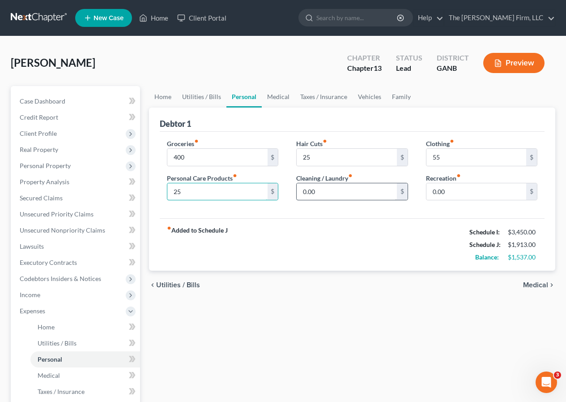
type input "25"
click at [316, 190] on input "0.00" at bounding box center [347, 191] width 100 height 17
type input "55"
click at [532, 284] on span "Medical" at bounding box center [535, 284] width 25 height 7
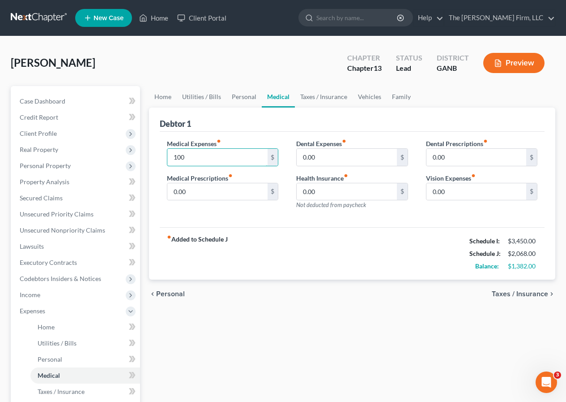
type input "100"
click at [499, 291] on span "Taxes / Insurance" at bounding box center [520, 293] width 56 height 7
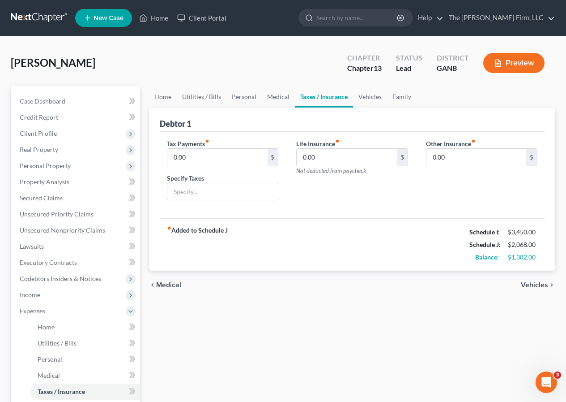
click at [538, 283] on span "Vehicles" at bounding box center [534, 284] width 27 height 7
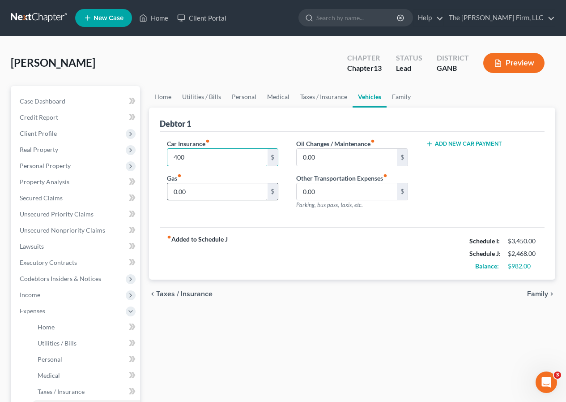
type input "400"
type input "280"
type input "45"
click at [537, 294] on span "Family" at bounding box center [537, 293] width 21 height 7
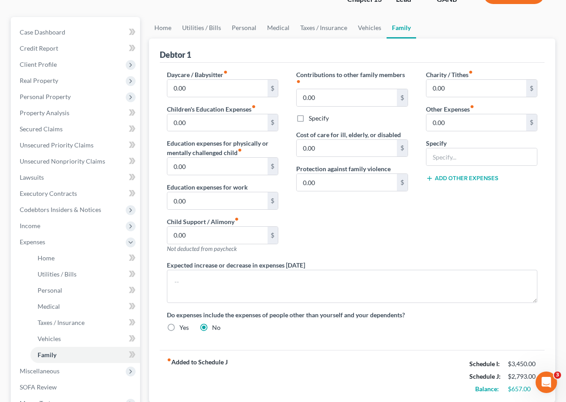
scroll to position [203, 0]
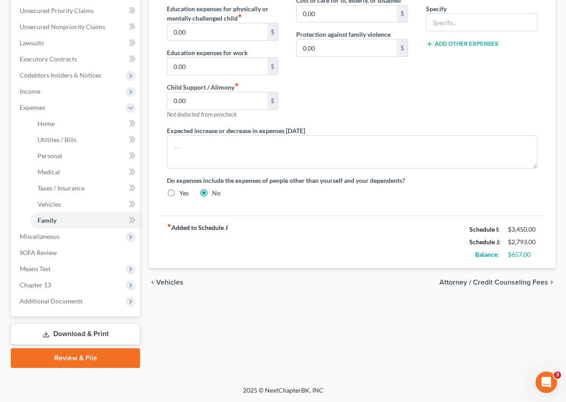
click at [168, 283] on span "Vehicles" at bounding box center [169, 282] width 27 height 7
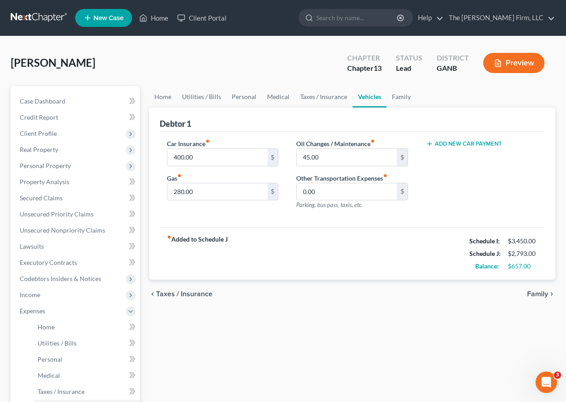
click at [457, 143] on button "Add New Car Payment" at bounding box center [464, 143] width 76 height 7
click at [449, 161] on input "text" at bounding box center [472, 157] width 90 height 17
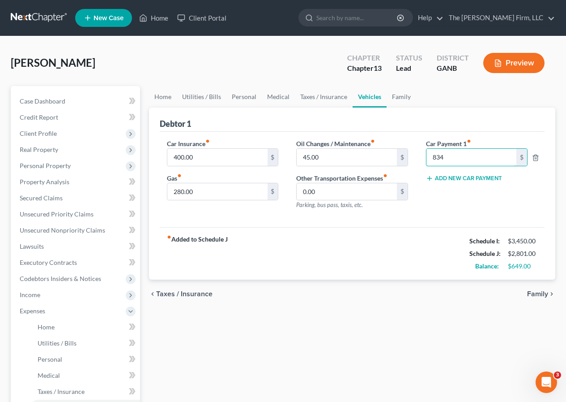
type input "834"
click at [455, 179] on button "Add New Car Payment" at bounding box center [464, 178] width 76 height 7
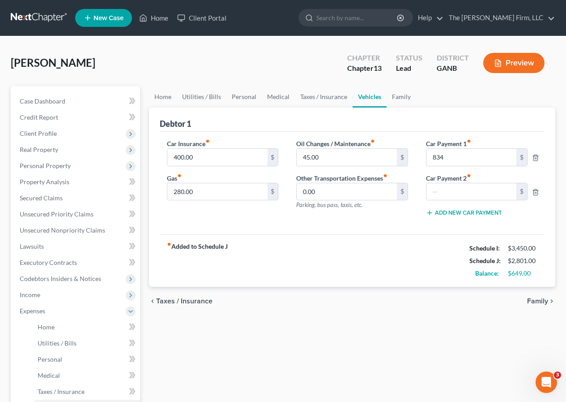
click at [536, 299] on span "Family" at bounding box center [537, 300] width 21 height 7
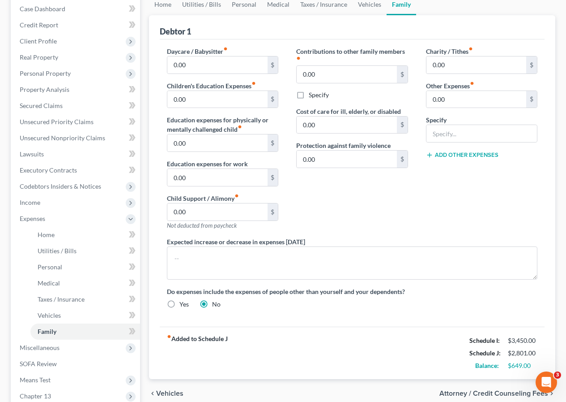
scroll to position [179, 0]
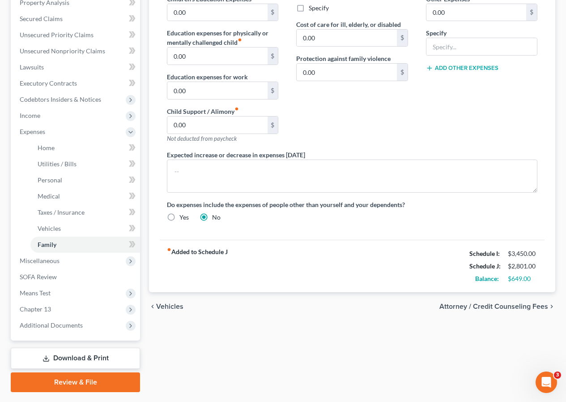
click at [164, 303] on span "Vehicles" at bounding box center [169, 306] width 27 height 7
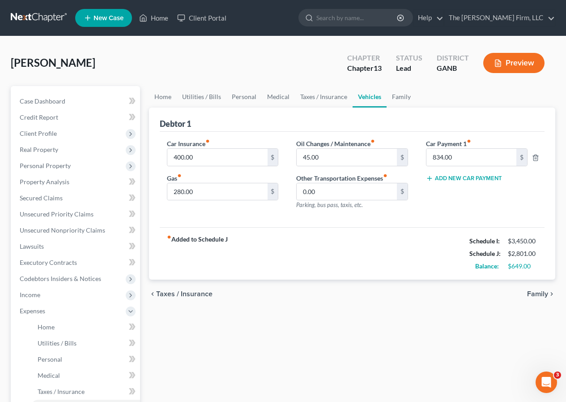
click at [177, 295] on span "Taxes / Insurance" at bounding box center [184, 293] width 56 height 7
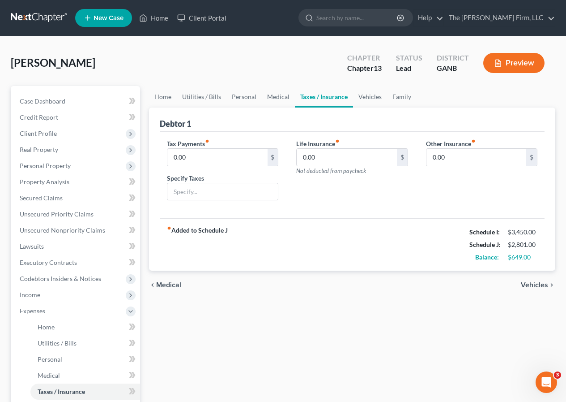
click at [167, 285] on span "Medical" at bounding box center [168, 284] width 25 height 7
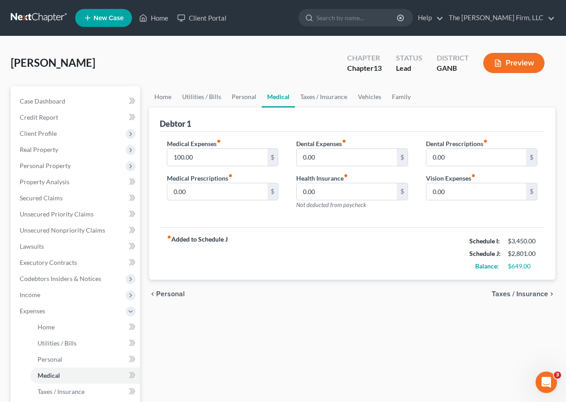
click at [167, 292] on span "Personal" at bounding box center [170, 293] width 29 height 7
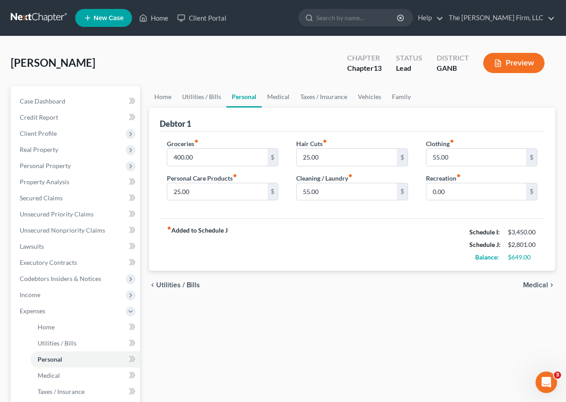
click at [168, 292] on div "chevron_left Utilities / Bills Medical chevron_right" at bounding box center [352, 284] width 407 height 29
click at [168, 288] on span "Utilities / Bills" at bounding box center [178, 284] width 44 height 7
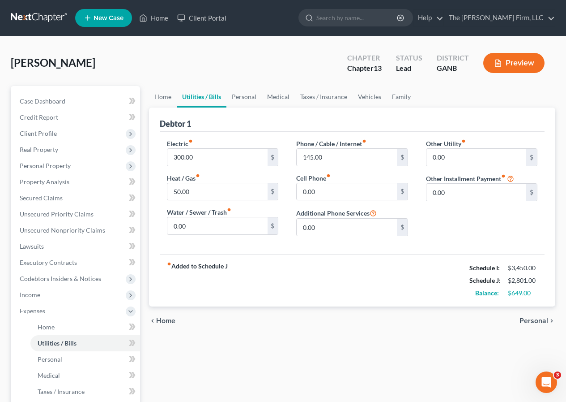
click at [532, 319] on span "Personal" at bounding box center [534, 320] width 29 height 7
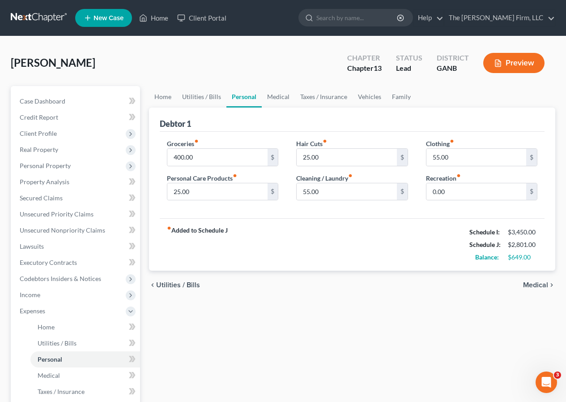
click at [530, 285] on span "Medical" at bounding box center [535, 284] width 25 height 7
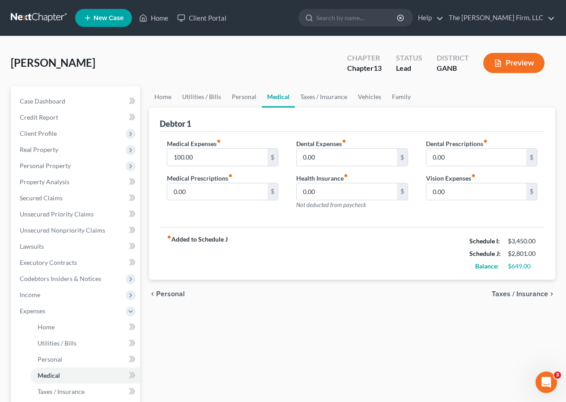
click at [526, 292] on span "Taxes / Insurance" at bounding box center [520, 293] width 56 height 7
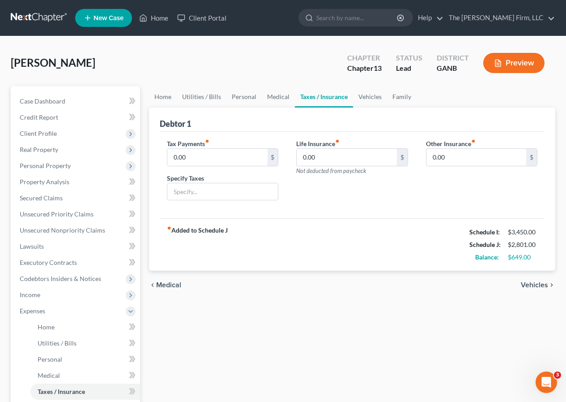
click at [530, 284] on span "Vehicles" at bounding box center [534, 284] width 27 height 7
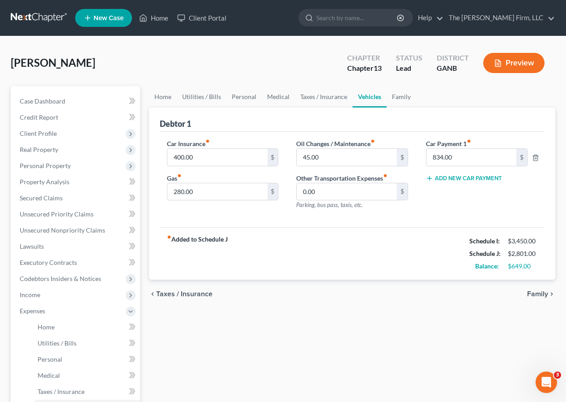
click at [534, 292] on span "Family" at bounding box center [537, 293] width 21 height 7
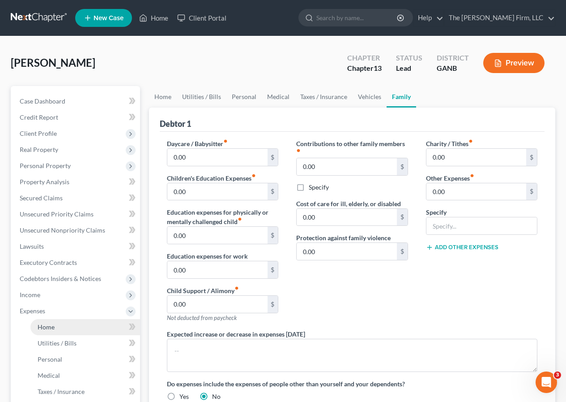
click at [51, 328] on span "Home" at bounding box center [46, 327] width 17 height 8
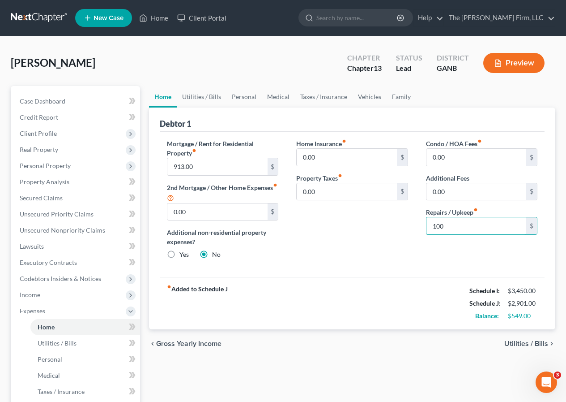
type input "100"
click at [520, 342] on span "Utilities / Bills" at bounding box center [527, 343] width 44 height 7
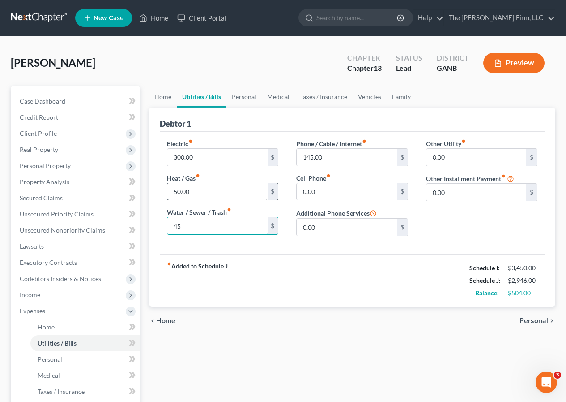
type input "45"
click at [174, 192] on input "50.00" at bounding box center [217, 191] width 100 height 17
type input "150"
click at [538, 323] on span "Personal" at bounding box center [534, 320] width 29 height 7
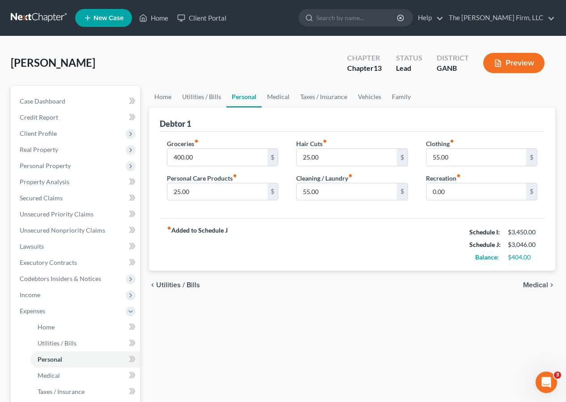
click at [537, 285] on span "Medical" at bounding box center [535, 284] width 25 height 7
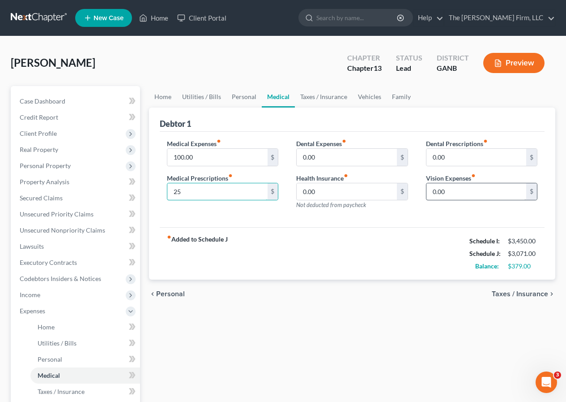
type input "25"
click at [453, 191] on input "0.00" at bounding box center [477, 191] width 100 height 17
click at [173, 295] on span "Personal" at bounding box center [170, 293] width 29 height 7
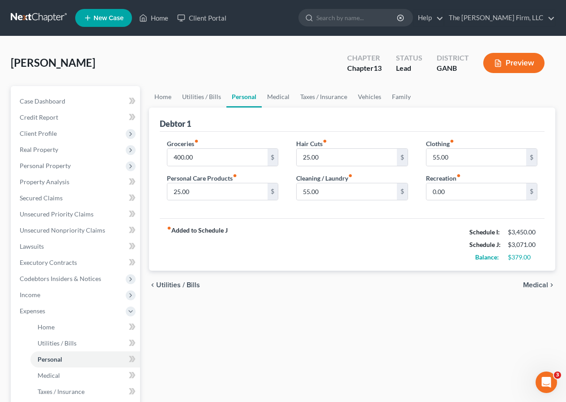
click at [163, 284] on span "Utilities / Bills" at bounding box center [178, 284] width 44 height 7
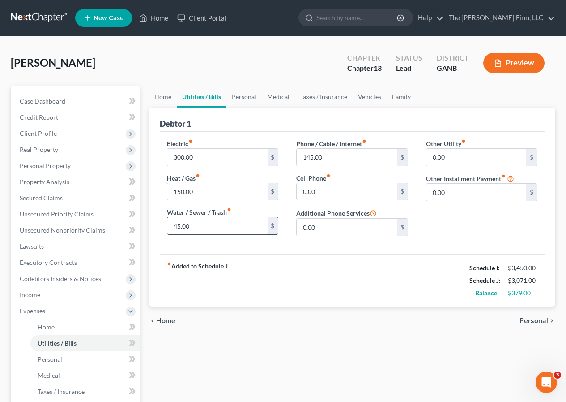
click at [180, 227] on input "45.00" at bounding box center [217, 225] width 100 height 17
type input "49"
click at [543, 320] on span "Personal" at bounding box center [534, 320] width 29 height 7
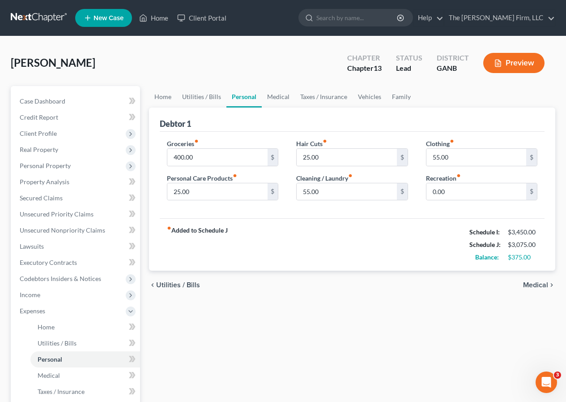
click at [532, 283] on span "Medical" at bounding box center [535, 284] width 25 height 7
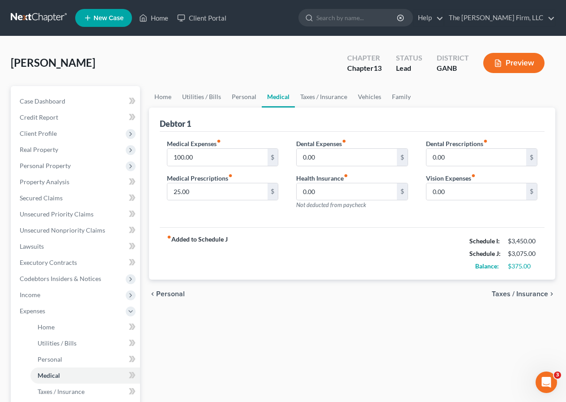
click at [513, 293] on span "Taxes / Insurance" at bounding box center [520, 293] width 56 height 7
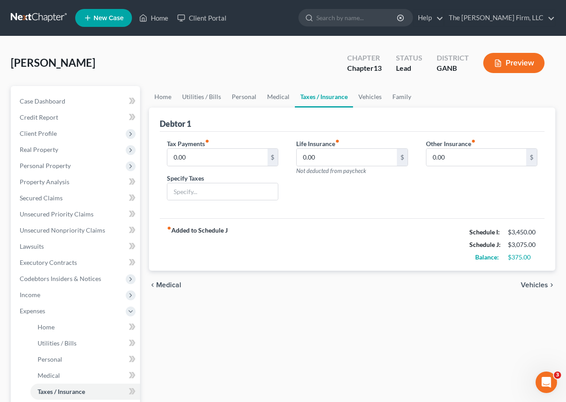
click at [532, 286] on span "Vehicles" at bounding box center [534, 284] width 27 height 7
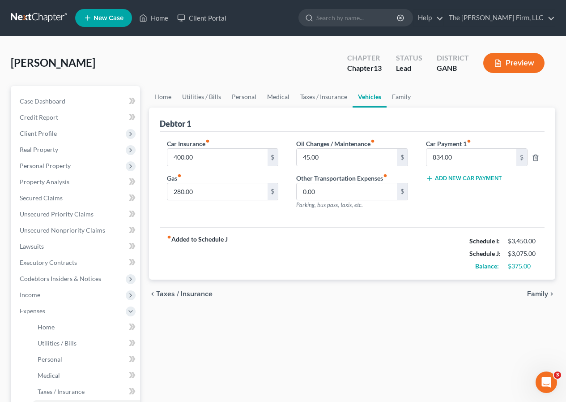
click at [532, 292] on span "Family" at bounding box center [537, 293] width 21 height 7
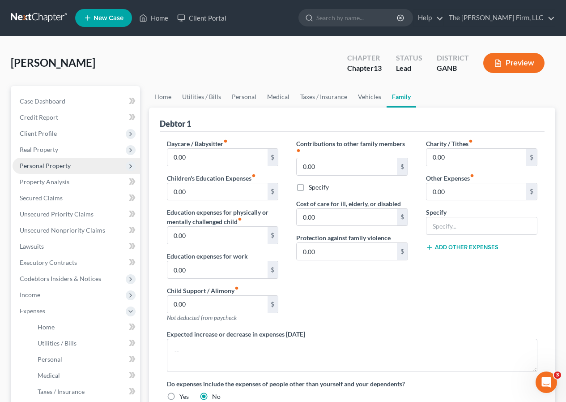
click at [38, 165] on span "Personal Property" at bounding box center [45, 166] width 51 height 8
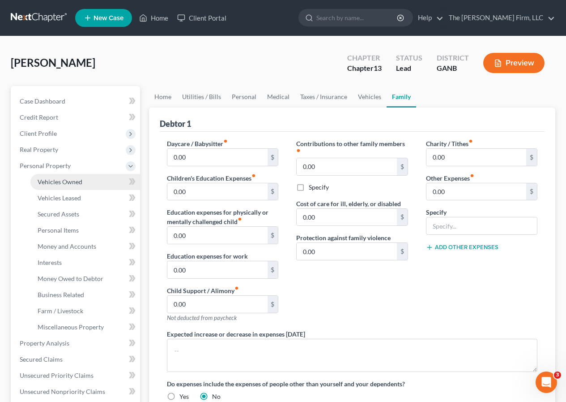
click at [56, 182] on span "Vehicles Owned" at bounding box center [60, 182] width 45 height 8
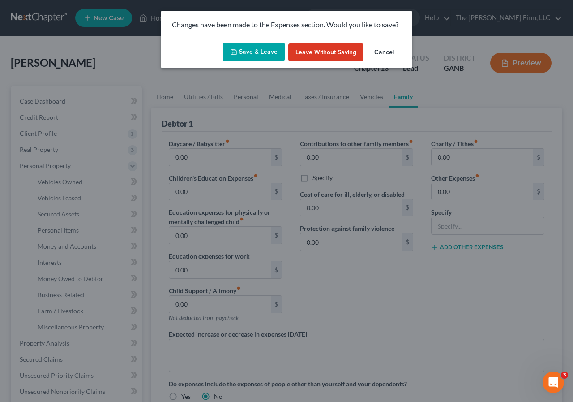
click at [386, 49] on button "Cancel" at bounding box center [384, 52] width 34 height 18
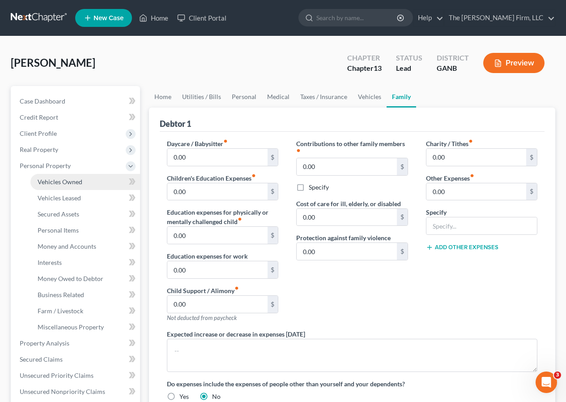
click at [57, 180] on span "Vehicles Owned" at bounding box center [60, 182] width 45 height 8
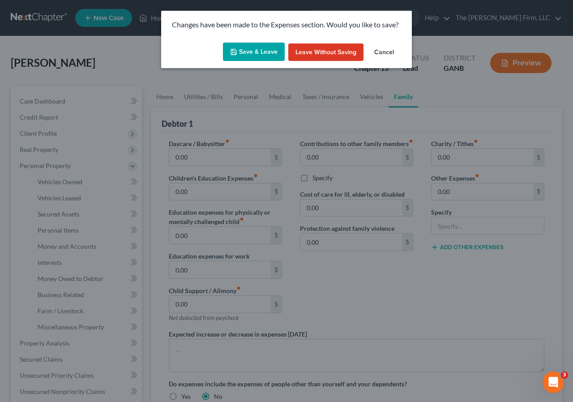
click at [254, 53] on button "Save & Leave" at bounding box center [254, 52] width 62 height 19
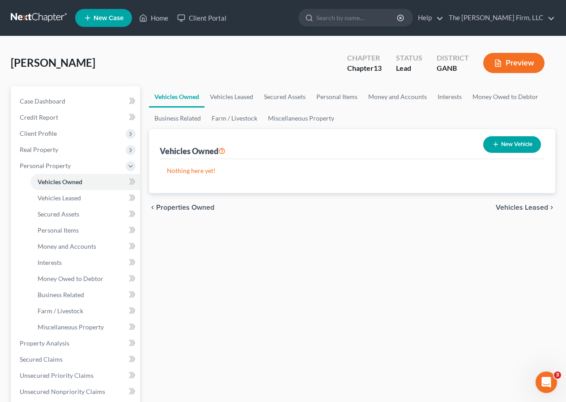
click at [509, 144] on button "New Vehicle" at bounding box center [513, 144] width 58 height 17
select select "0"
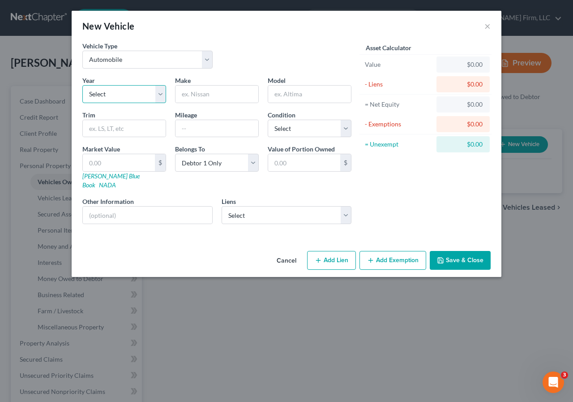
drag, startPoint x: 151, startPoint y: 95, endPoint x: 144, endPoint y: 95, distance: 7.6
click at [151, 95] on select "Select 2026 2025 2024 2023 2022 2021 2020 2019 2018 2017 2016 2015 2014 2013 20…" at bounding box center [124, 94] width 84 height 18
select select "4"
click at [82, 85] on select "Select 2026 2025 2024 2023 2022 2021 2020 2019 2018 2017 2016 2015 2014 2013 20…" at bounding box center [124, 94] width 84 height 18
click at [196, 92] on input "text" at bounding box center [217, 94] width 83 height 17
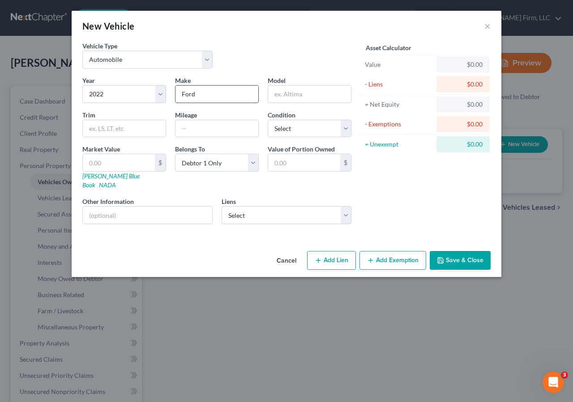
type input "Ford"
type input "F150"
click at [134, 133] on input "text" at bounding box center [124, 128] width 83 height 17
click at [155, 126] on input "text" at bounding box center [124, 128] width 83 height 17
type input "XTX 4x2"
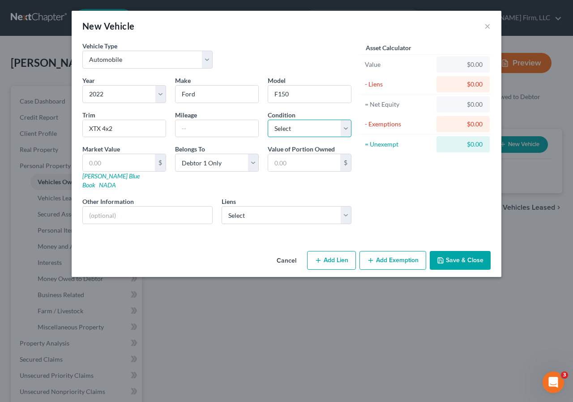
drag, startPoint x: 290, startPoint y: 126, endPoint x: 286, endPoint y: 133, distance: 7.6
click at [290, 126] on select "Select Excellent Very Good Good Fair Poor" at bounding box center [310, 129] width 84 height 18
select select "1"
click at [268, 120] on select "Select Excellent Very Good Good Fair Poor" at bounding box center [310, 129] width 84 height 18
click at [128, 163] on input "text" at bounding box center [119, 162] width 72 height 17
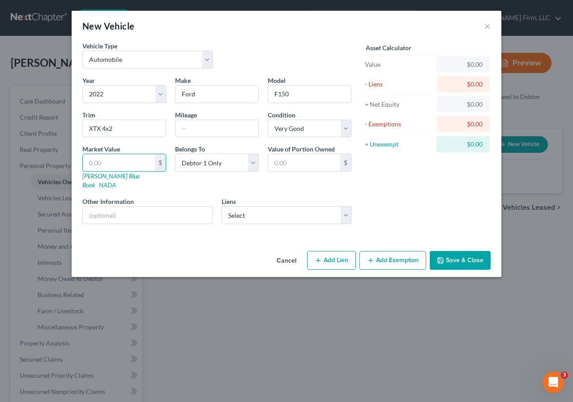
type input "2"
type input "2.00"
type input "25"
type input "25.00"
type input "250"
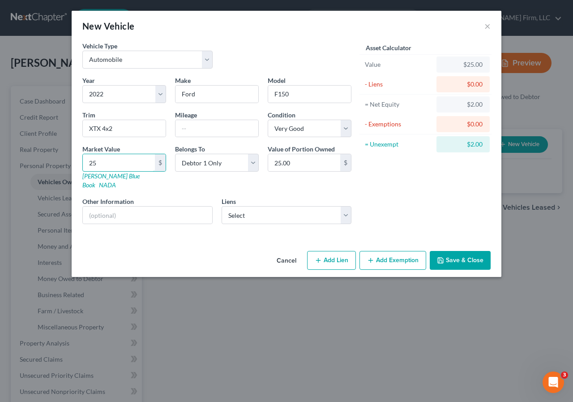
type input "250.00"
type input "2500"
type input "2,500.00"
type input "2,5000"
type input "25,000.00"
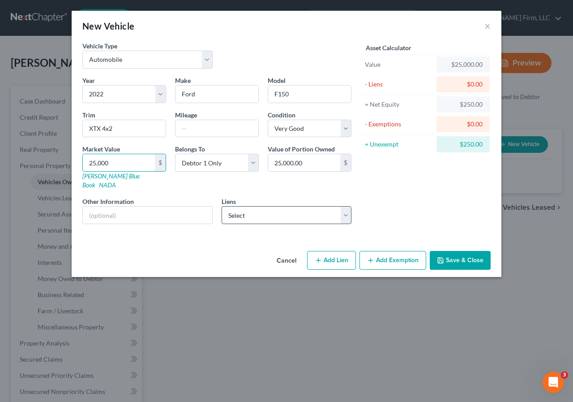
type input "25,000"
click at [347, 206] on select "Select Roundpoint Mtg - $134,506.00 Ford Motor Credit Comp - $32,702.00" at bounding box center [287, 215] width 130 height 18
select select "1"
click at [222, 206] on select "Select Roundpoint Mtg - $134,506.00 Ford Motor Credit Comp - $32,702.00" at bounding box center [287, 215] width 130 height 18
select select
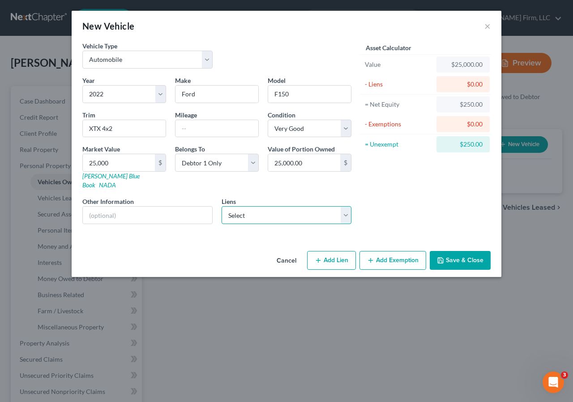
select select "30"
select select "0"
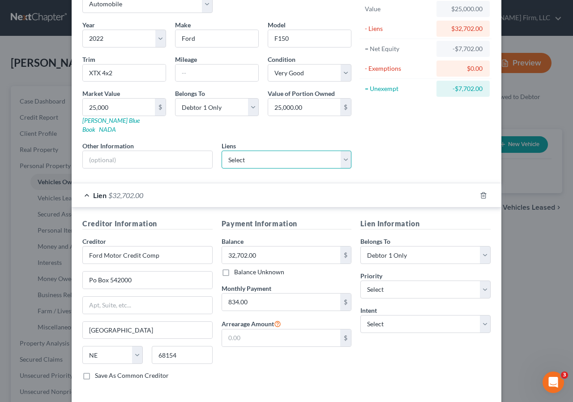
scroll to position [88, 0]
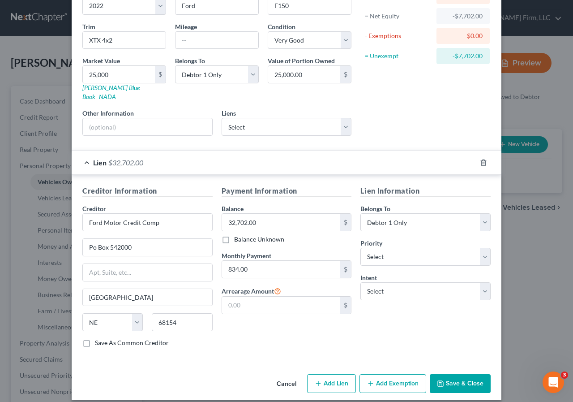
click at [386, 378] on button "Add Exemption" at bounding box center [393, 383] width 67 height 19
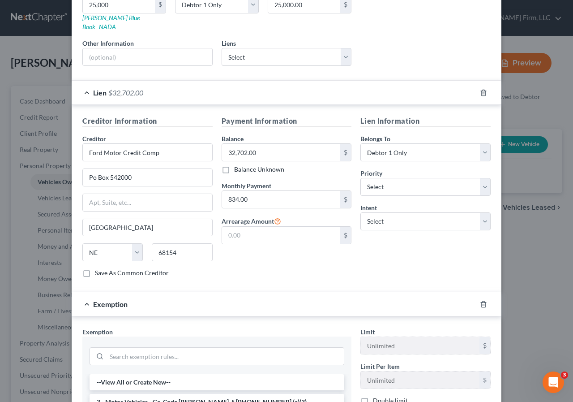
scroll to position [223, 0]
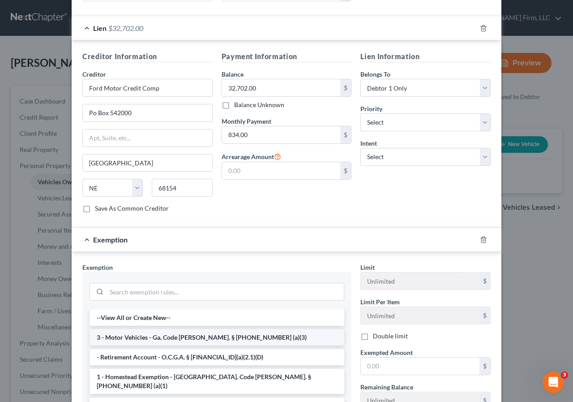
click at [146, 329] on li "3 - Motor Vehicles - Ga. Code [PERSON_NAME]. § [PHONE_NUMBER] (a)(3)" at bounding box center [217, 337] width 255 height 16
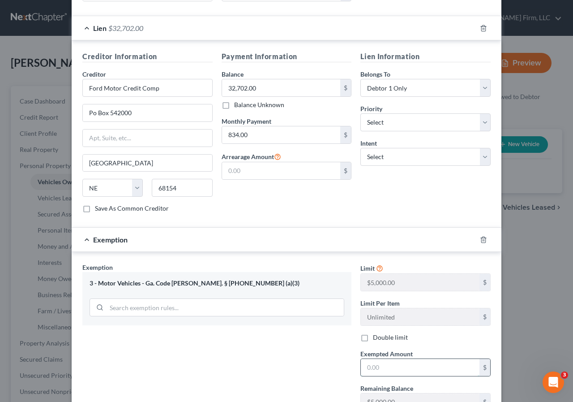
click at [367, 359] on input "text" at bounding box center [420, 367] width 119 height 17
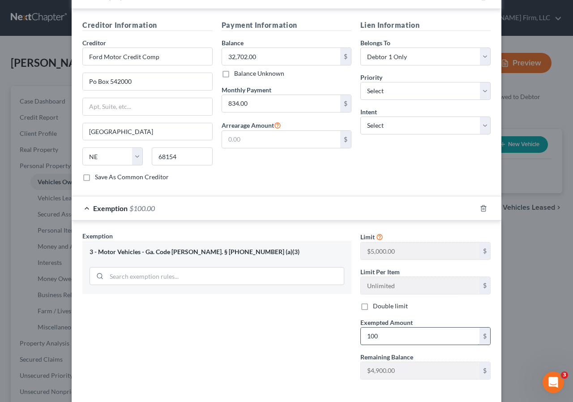
scroll to position [286, 0]
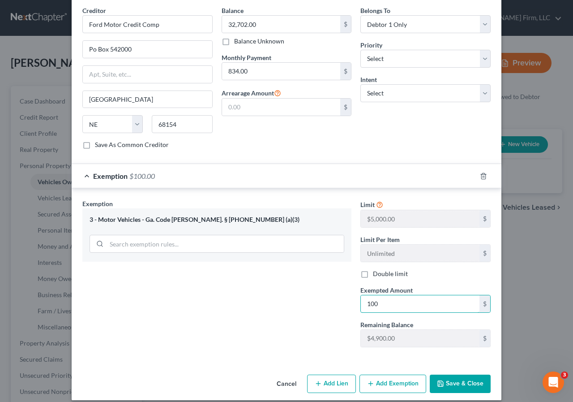
type input "100"
drag, startPoint x: 448, startPoint y: 369, endPoint x: 437, endPoint y: 364, distance: 12.2
click at [448, 374] on button "Save & Close" at bounding box center [460, 383] width 61 height 19
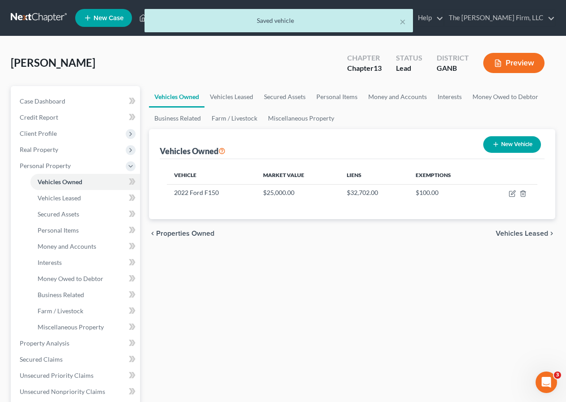
click at [514, 232] on span "Vehicles Leased" at bounding box center [522, 233] width 52 height 7
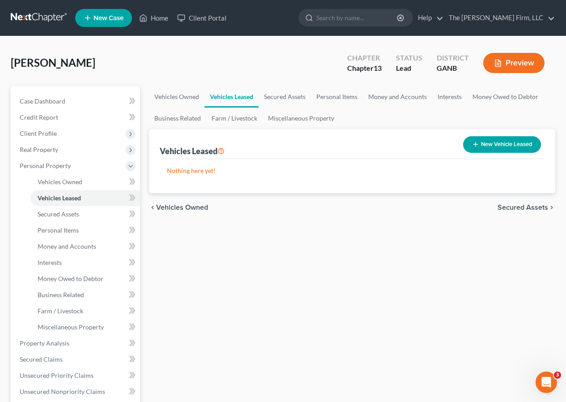
click at [512, 206] on span "Secured Assets" at bounding box center [523, 207] width 51 height 7
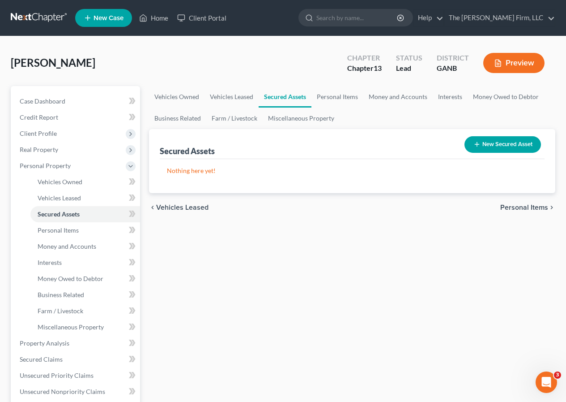
click at [512, 206] on span "Personal Items" at bounding box center [525, 207] width 48 height 7
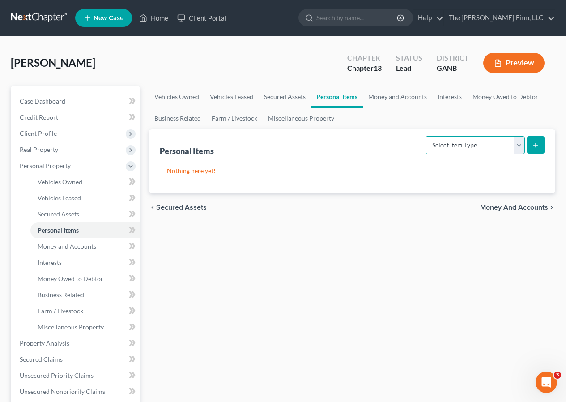
click at [520, 144] on select "Select Item Type Clothing Collectibles Of Value Electronics Firearms Household …" at bounding box center [475, 145] width 99 height 18
select select "clothing"
click at [427, 136] on select "Select Item Type Clothing Collectibles Of Value Electronics Firearms Household …" at bounding box center [475, 145] width 99 height 18
click at [533, 144] on icon "submit" at bounding box center [535, 144] width 7 height 7
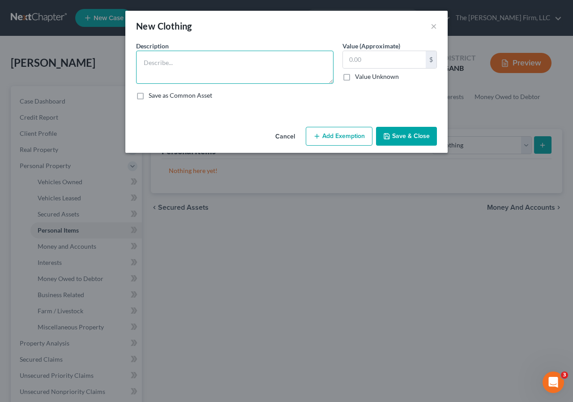
click at [194, 60] on textarea at bounding box center [234, 67] width 197 height 33
type textarea "Clothing"
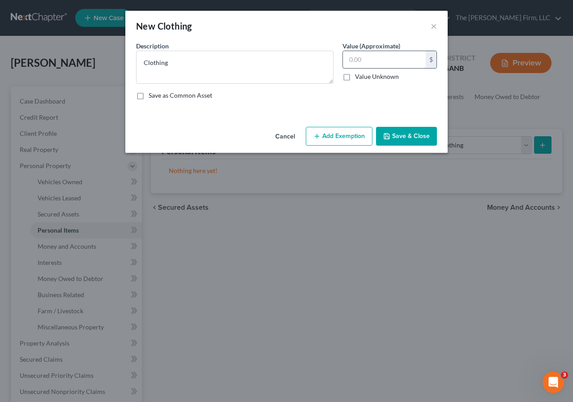
click at [368, 63] on input "text" at bounding box center [384, 59] width 83 height 17
type input "350"
click at [335, 134] on button "Add Exemption" at bounding box center [339, 136] width 67 height 19
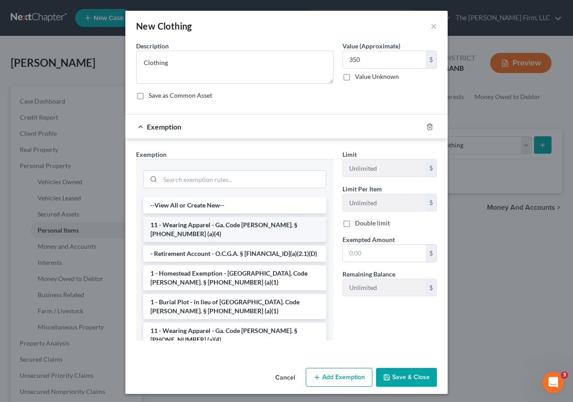
click at [191, 226] on li "11 - Wearing Apparel - Ga. Code [PERSON_NAME]. § [PHONE_NUMBER] (a)(4)" at bounding box center [234, 229] width 183 height 25
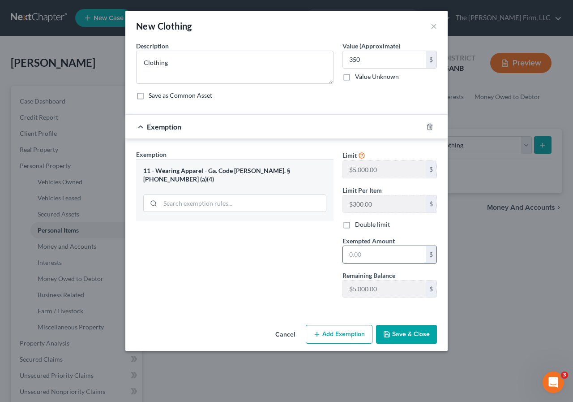
click at [371, 252] on input "text" at bounding box center [384, 254] width 83 height 17
type input "300"
click at [399, 333] on button "Save & Close" at bounding box center [406, 334] width 61 height 19
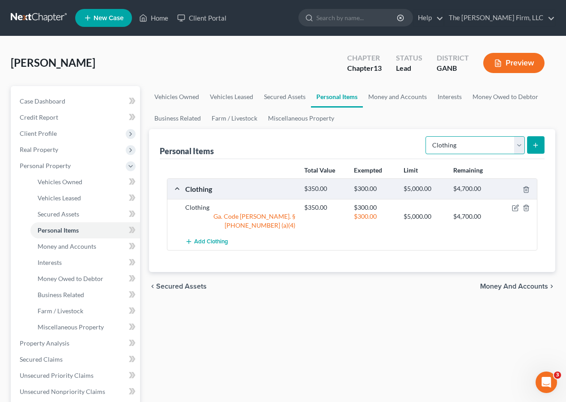
click at [518, 143] on select "Select Item Type Clothing Collectibles Of Value Electronics Firearms Household …" at bounding box center [475, 145] width 99 height 18
select select "electronics"
click at [427, 136] on select "Select Item Type Clothing Collectibles Of Value Electronics Firearms Household …" at bounding box center [475, 145] width 99 height 18
click at [538, 141] on icon "submit" at bounding box center [535, 144] width 7 height 7
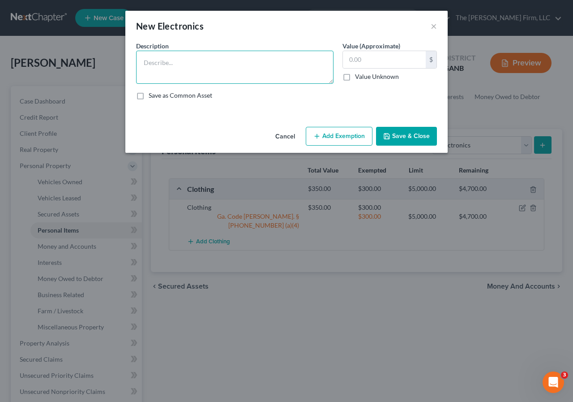
click at [208, 69] on textarea at bounding box center [234, 67] width 197 height 33
type textarea "Electronics"
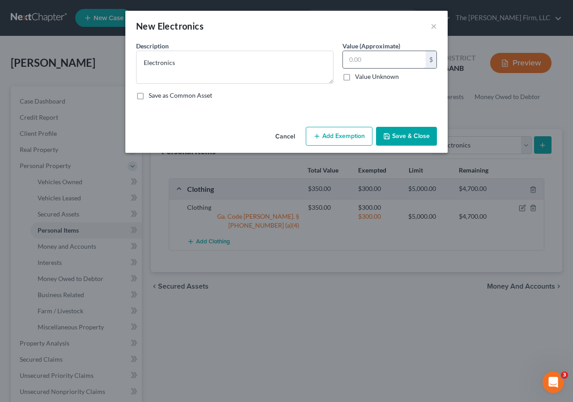
click at [364, 59] on input "text" at bounding box center [384, 59] width 83 height 17
type input "100"
click at [345, 133] on button "Add Exemption" at bounding box center [339, 136] width 67 height 19
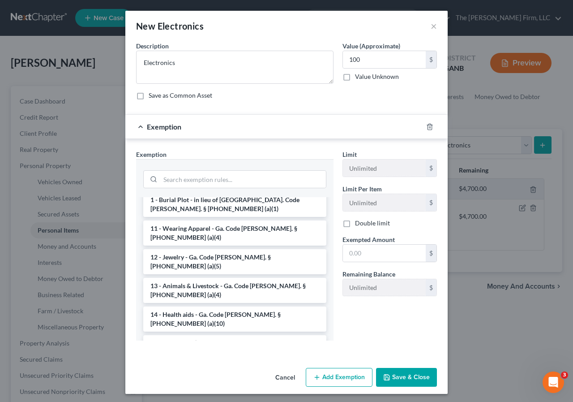
scroll to position [90, 0]
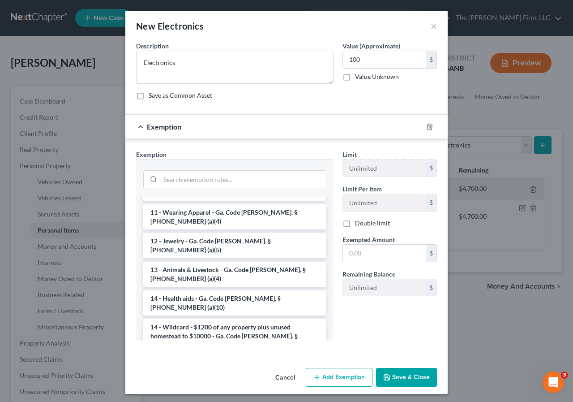
drag, startPoint x: 174, startPoint y: 303, endPoint x: 170, endPoint y: 294, distance: 10.4
click at [175, 319] on li "14 - Wildcard - $1200 of any property plus unused homestead to $10000 - Ga. Cod…" at bounding box center [234, 336] width 183 height 34
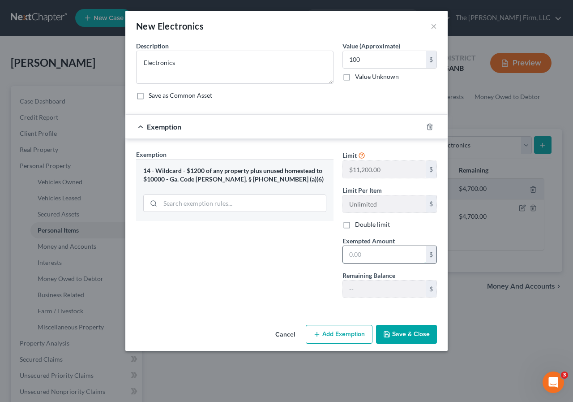
click at [356, 255] on input "text" at bounding box center [384, 254] width 83 height 17
type input "100"
drag, startPoint x: 390, startPoint y: 332, endPoint x: 367, endPoint y: 319, distance: 26.1
click at [389, 328] on button "Save & Close" at bounding box center [406, 334] width 61 height 19
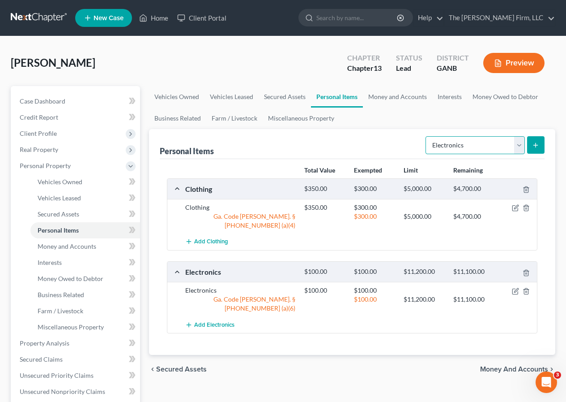
click at [521, 149] on select "Select Item Type Clothing Collectibles Of Value Electronics Firearms Household …" at bounding box center [475, 145] width 99 height 18
select select "household_goods"
click at [427, 136] on select "Select Item Type Clothing Collectibles Of Value Electronics Firearms Household …" at bounding box center [475, 145] width 99 height 18
click at [540, 142] on button "submit" at bounding box center [535, 144] width 17 height 17
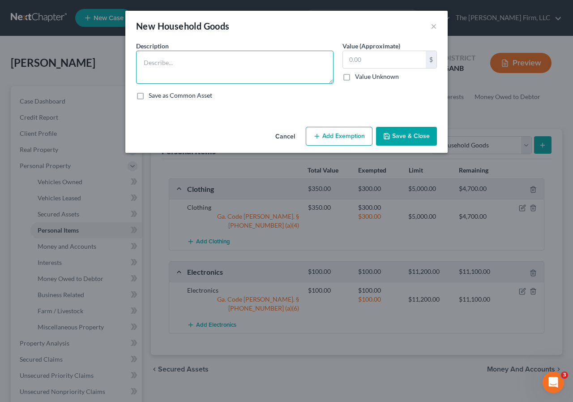
click at [219, 67] on textarea at bounding box center [234, 67] width 197 height 33
type textarea "Household Goods"
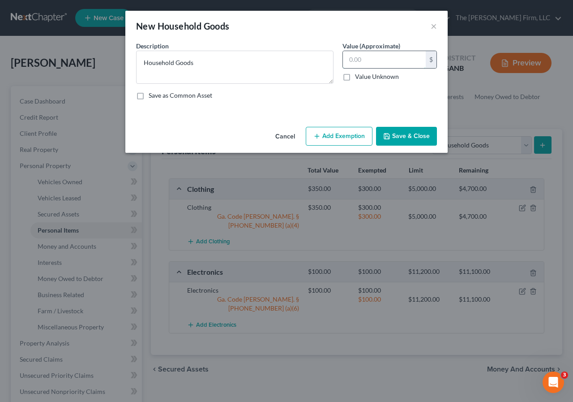
click at [368, 58] on input "text" at bounding box center [384, 59] width 83 height 17
type input "3,500"
click at [332, 139] on button "Add Exemption" at bounding box center [339, 136] width 67 height 19
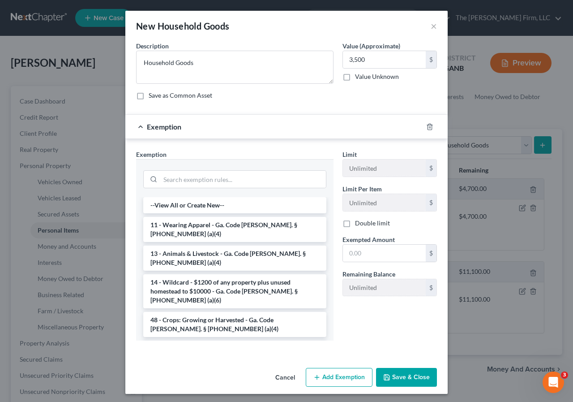
click at [207, 340] on li "6 - Household Goods and Furnishings - Ga. Code [PERSON_NAME]. § [PHONE_NUMBER] …" at bounding box center [234, 352] width 183 height 25
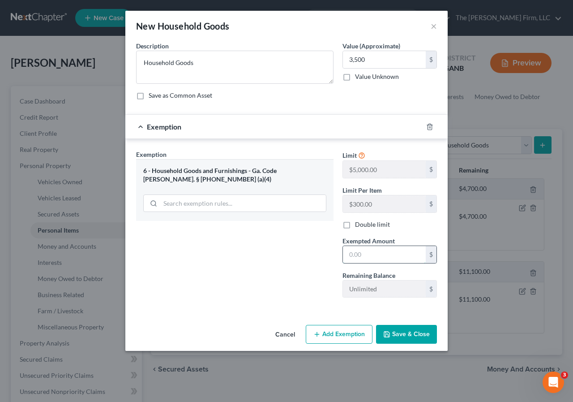
click at [365, 251] on input "text" at bounding box center [384, 254] width 83 height 17
type input "3,500"
click at [411, 333] on button "Save & Close" at bounding box center [406, 334] width 61 height 19
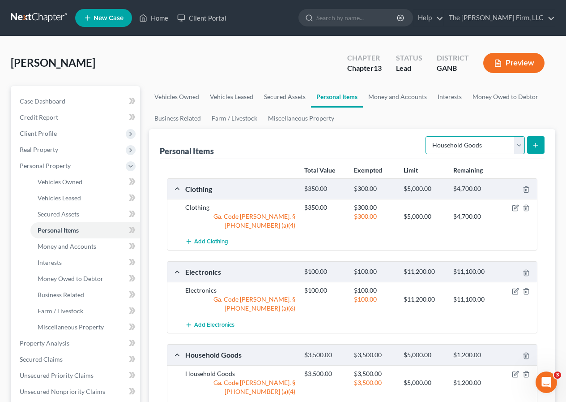
click at [521, 147] on select "Select Item Type Clothing Collectibles Of Value Electronics Firearms Household …" at bounding box center [475, 145] width 99 height 18
select select "jewelry"
click at [427, 136] on select "Select Item Type Clothing Collectibles Of Value Electronics Firearms Household …" at bounding box center [475, 145] width 99 height 18
click at [539, 146] on icon "submit" at bounding box center [535, 144] width 7 height 7
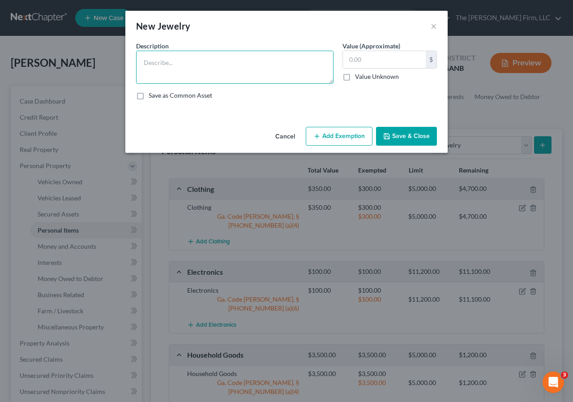
click at [241, 61] on textarea at bounding box center [234, 67] width 197 height 33
type textarea "Jewelry"
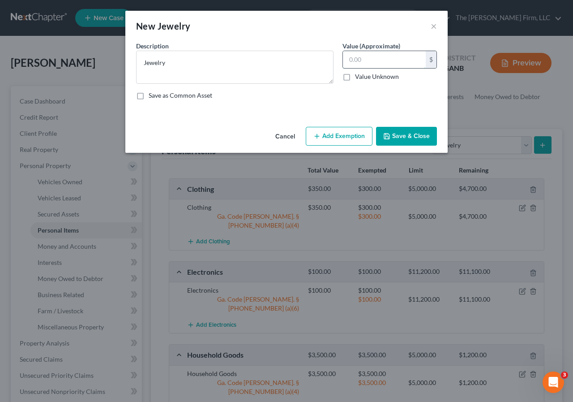
click at [358, 61] on input "text" at bounding box center [384, 59] width 83 height 17
type input "75"
click at [350, 135] on button "Add Exemption" at bounding box center [339, 136] width 67 height 19
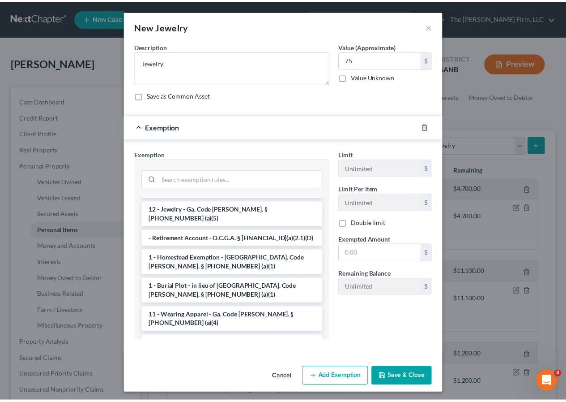
scroll to position [0, 0]
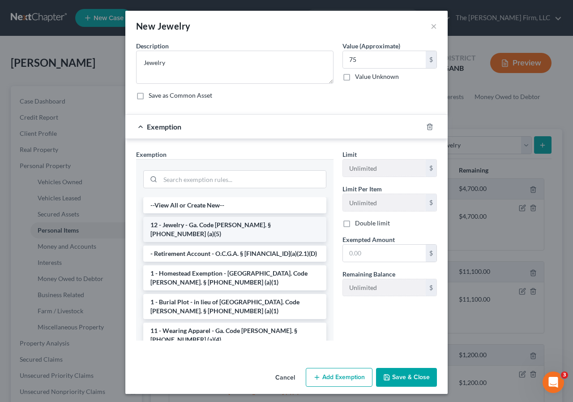
click at [263, 225] on li "12 - Jewelry - Ga. Code [PERSON_NAME]. § [PHONE_NUMBER] (a)(5)" at bounding box center [234, 229] width 183 height 25
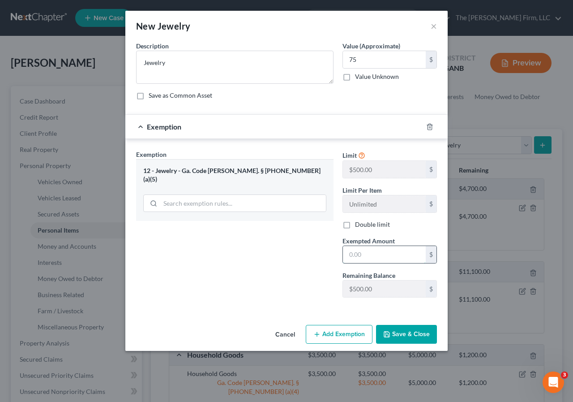
click at [355, 254] on input "text" at bounding box center [384, 254] width 83 height 17
type input "75"
click at [397, 333] on button "Save & Close" at bounding box center [406, 334] width 61 height 19
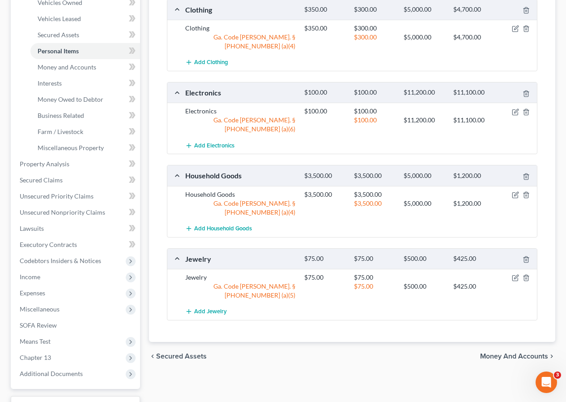
scroll to position [252, 0]
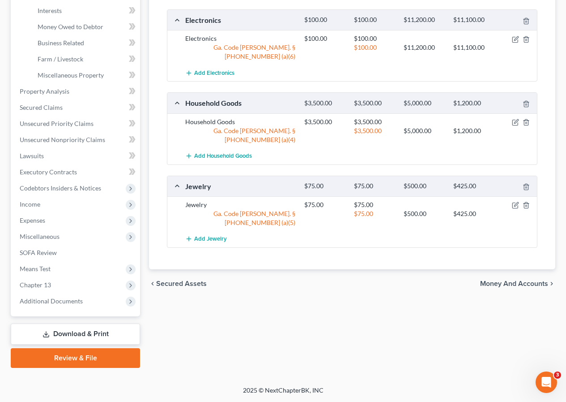
click at [510, 280] on span "Money and Accounts" at bounding box center [514, 283] width 68 height 7
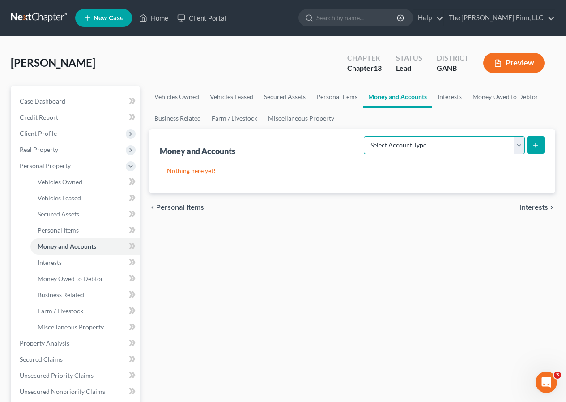
drag, startPoint x: 477, startPoint y: 145, endPoint x: 466, endPoint y: 147, distance: 11.1
click at [477, 145] on select "Select Account Type Brokerage Cash on Hand Certificates of Deposit Checking Acc…" at bounding box center [444, 145] width 161 height 18
select select "checking"
click at [366, 136] on select "Select Account Type Brokerage Cash on Hand Certificates of Deposit Checking Acc…" at bounding box center [444, 145] width 161 height 18
click at [539, 143] on icon "submit" at bounding box center [535, 144] width 7 height 7
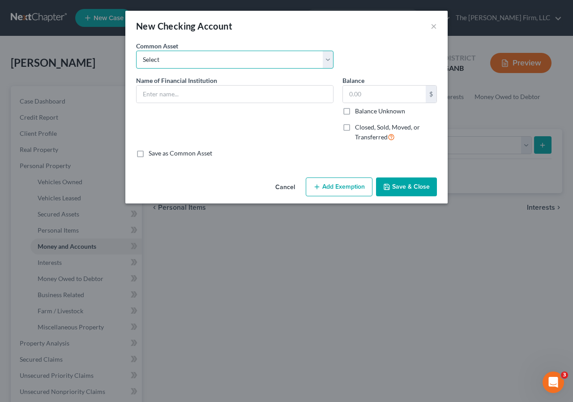
click at [201, 60] on select "Select Justice Federal Credit Union" at bounding box center [234, 60] width 197 height 18
click at [203, 59] on select "Select Justice Federal Credit Union" at bounding box center [234, 60] width 197 height 18
drag, startPoint x: 328, startPoint y: 58, endPoint x: 309, endPoint y: 60, distance: 18.5
click at [328, 58] on select "Select Justice Federal Credit Union" at bounding box center [234, 60] width 197 height 18
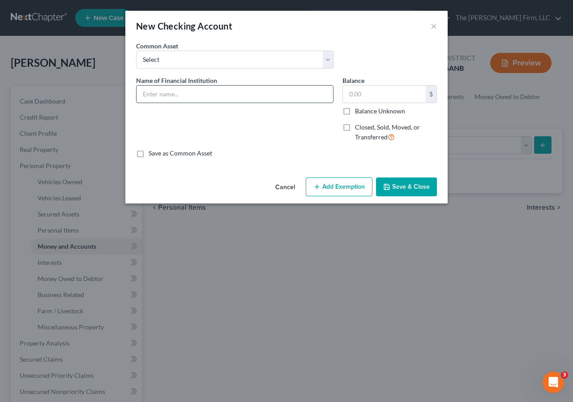
click at [212, 95] on input "text" at bounding box center [235, 94] width 197 height 17
type input "Regions Bank"
click at [365, 90] on input "text" at bounding box center [384, 94] width 83 height 17
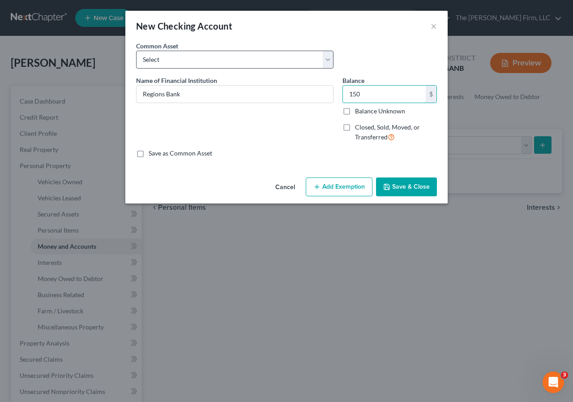
type input "150"
click at [325, 56] on select "Select Justice Federal Credit Union" at bounding box center [234, 60] width 197 height 18
click at [406, 181] on button "Save & Close" at bounding box center [406, 186] width 61 height 19
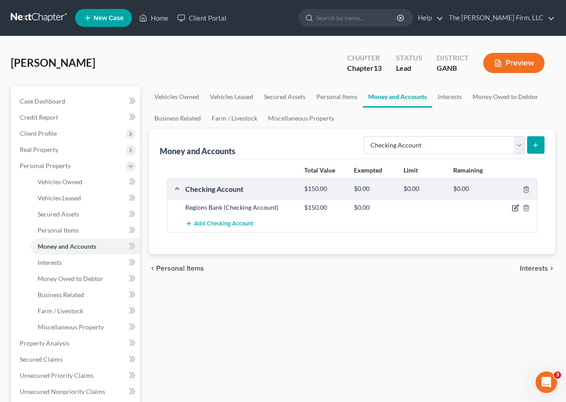
click at [516, 209] on icon "button" at bounding box center [517, 207] width 4 height 4
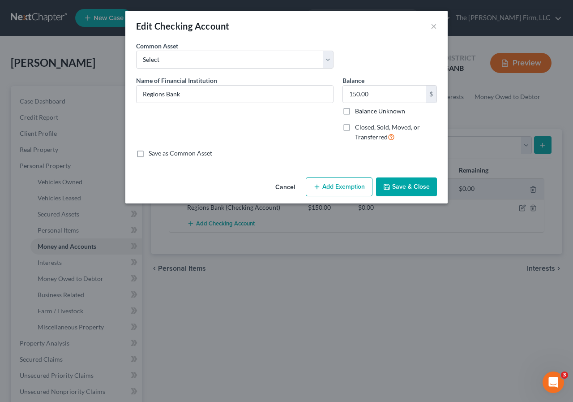
click at [333, 188] on button "Add Exemption" at bounding box center [339, 186] width 67 height 19
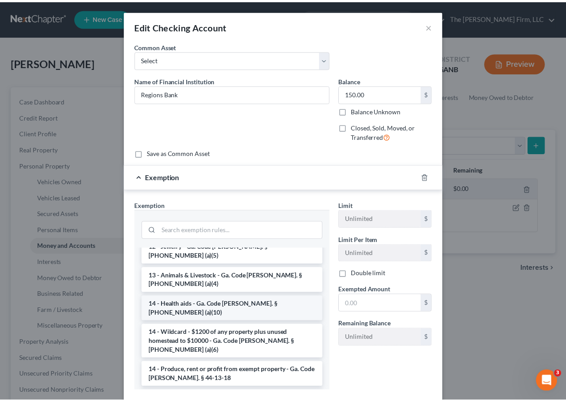
scroll to position [45, 0]
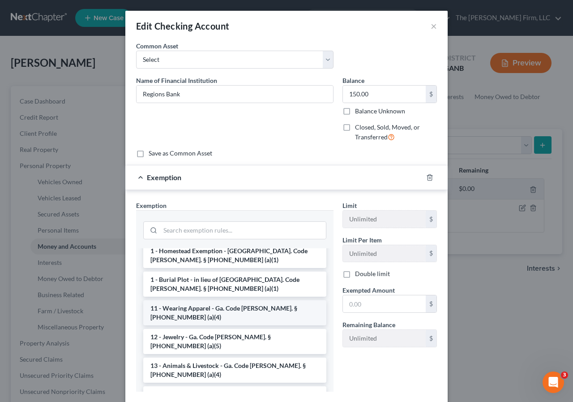
click at [188, 308] on li "11 - Wearing Apparel - Ga. Code [PERSON_NAME]. § [PHONE_NUMBER] (a)(4)" at bounding box center [234, 312] width 183 height 25
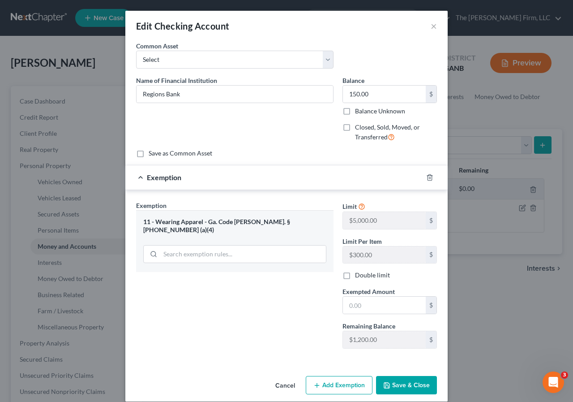
click at [388, 383] on icon "button" at bounding box center [386, 385] width 7 height 7
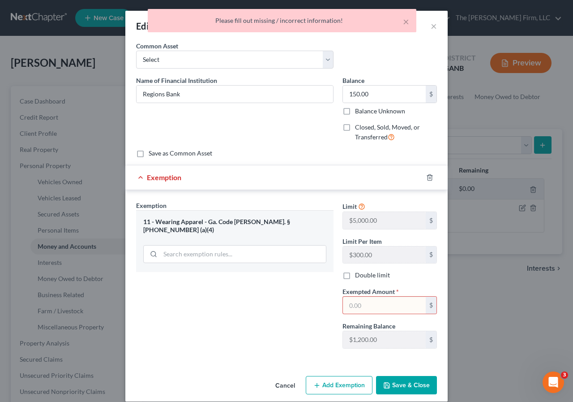
click at [369, 308] on input "text" at bounding box center [384, 304] width 83 height 17
type input "150"
click at [401, 383] on button "Save & Close" at bounding box center [406, 385] width 61 height 19
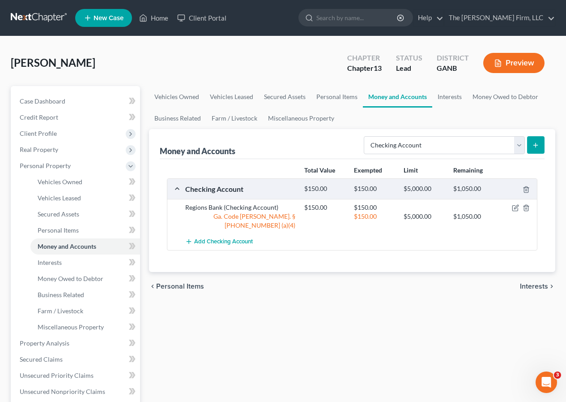
click at [529, 283] on span "Interests" at bounding box center [534, 286] width 28 height 7
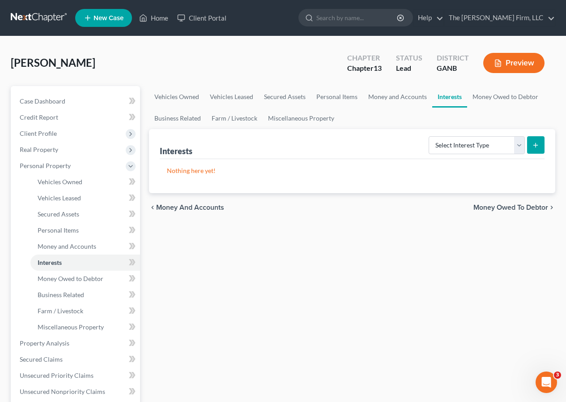
click at [491, 202] on div "chevron_left Money and Accounts Money Owed to Debtor chevron_right" at bounding box center [352, 207] width 407 height 29
click at [490, 204] on span "Money Owed to Debtor" at bounding box center [511, 207] width 75 height 7
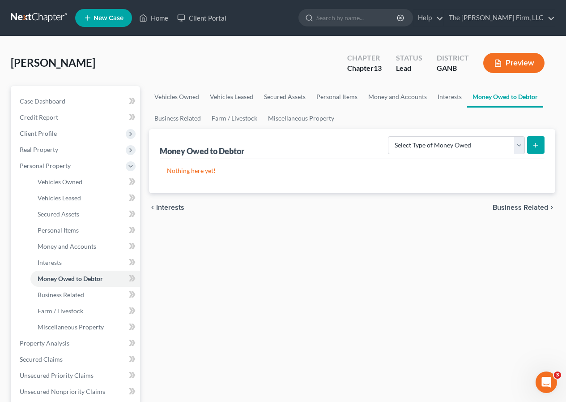
click at [506, 207] on span "Business Related" at bounding box center [521, 207] width 56 height 7
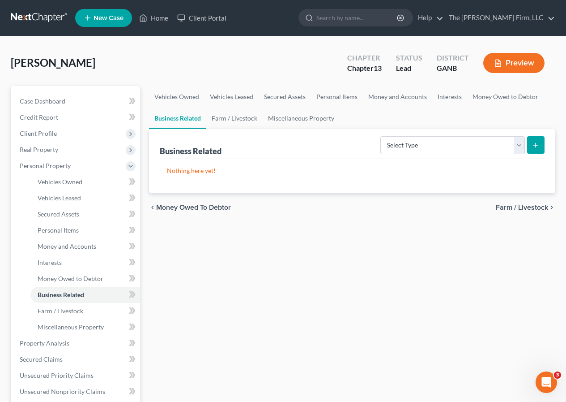
click at [506, 207] on span "Farm / Livestock" at bounding box center [522, 207] width 52 height 7
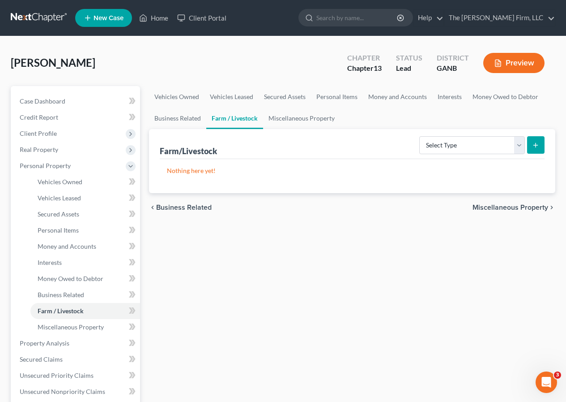
click at [506, 207] on span "Miscellaneous Property" at bounding box center [511, 207] width 76 height 7
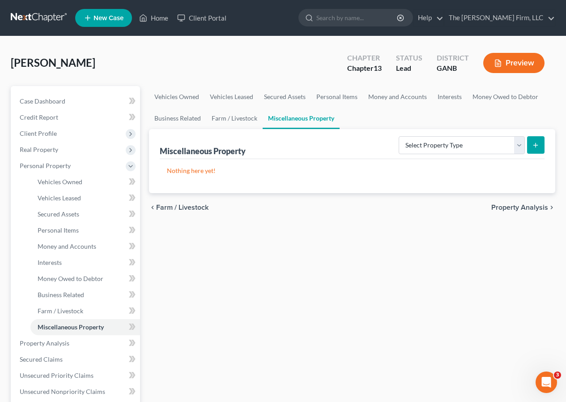
click at [506, 207] on span "Property Analysis" at bounding box center [520, 207] width 57 height 7
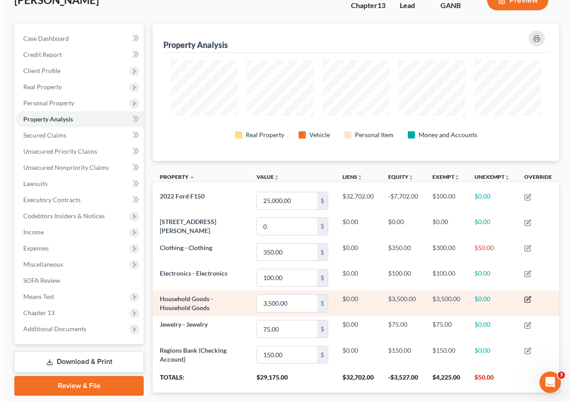
scroll to position [116, 0]
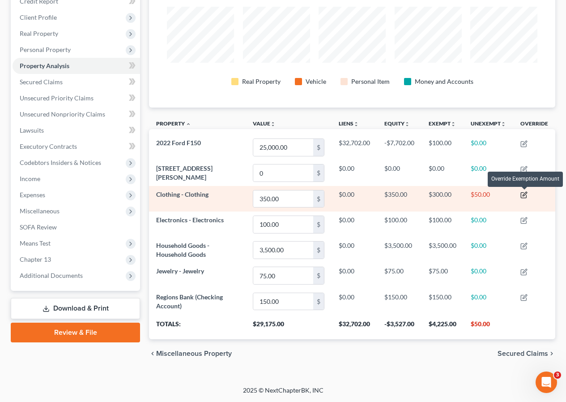
click at [525, 195] on icon "button" at bounding box center [524, 194] width 7 height 7
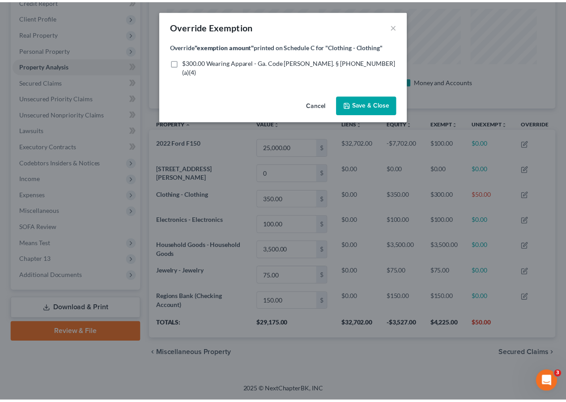
scroll to position [138, 412]
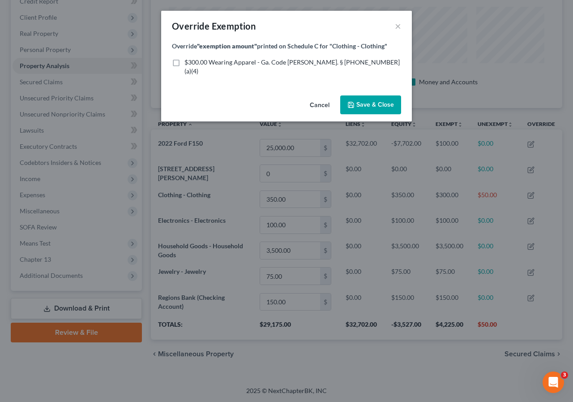
click at [317, 96] on button "Cancel" at bounding box center [320, 105] width 34 height 18
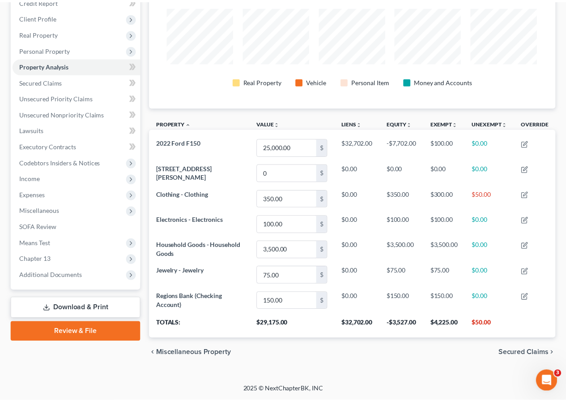
scroll to position [0, 0]
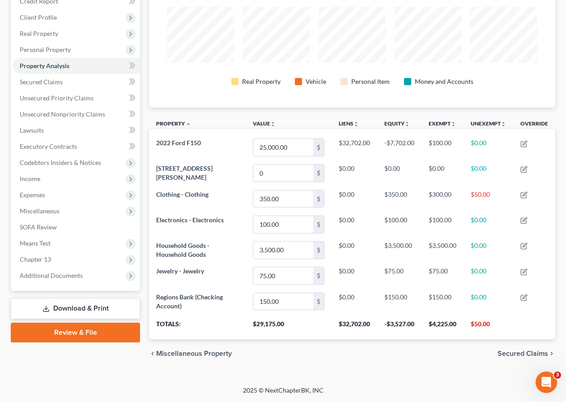
click at [512, 355] on span "Secured Claims" at bounding box center [523, 353] width 51 height 7
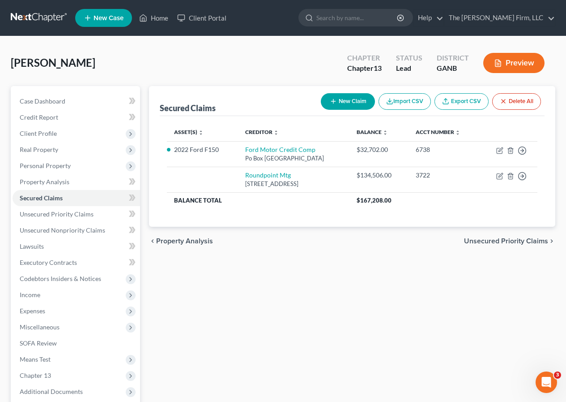
click at [485, 244] on span "Unsecured Priority Claims" at bounding box center [506, 240] width 84 height 7
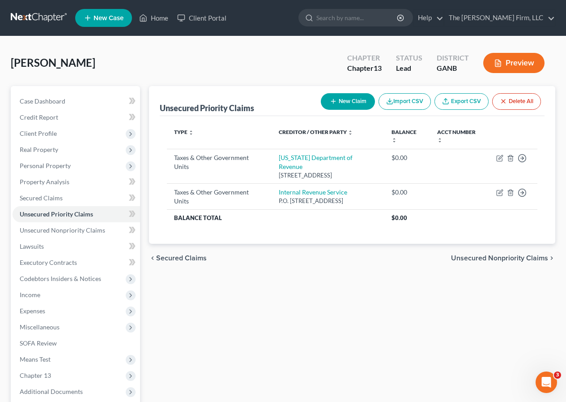
click at [177, 258] on span "Secured Claims" at bounding box center [181, 257] width 51 height 7
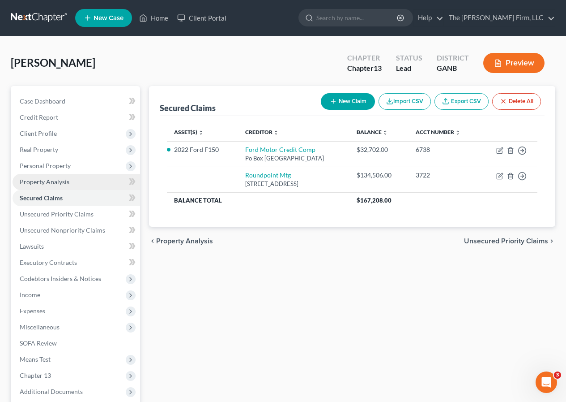
click at [41, 181] on span "Property Analysis" at bounding box center [45, 182] width 50 height 8
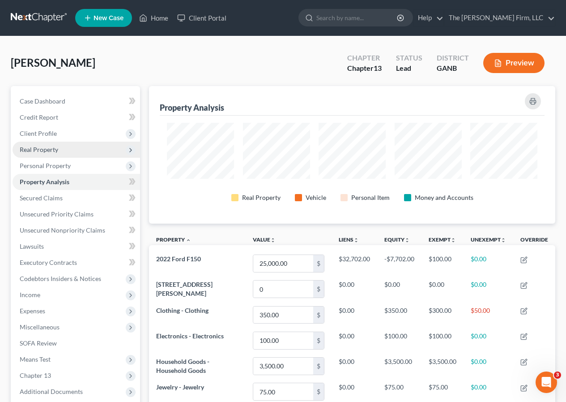
click at [47, 151] on span "Real Property" at bounding box center [39, 150] width 39 height 8
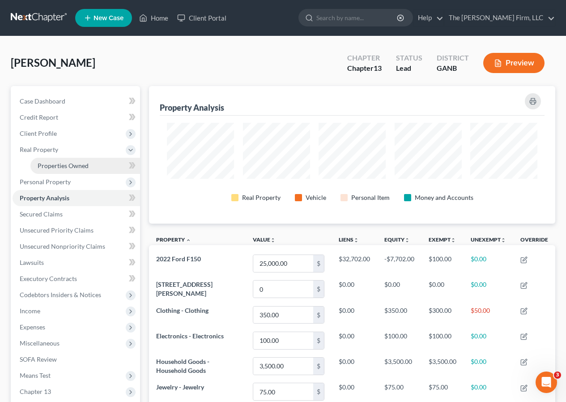
click at [51, 165] on span "Properties Owned" at bounding box center [63, 166] width 51 height 8
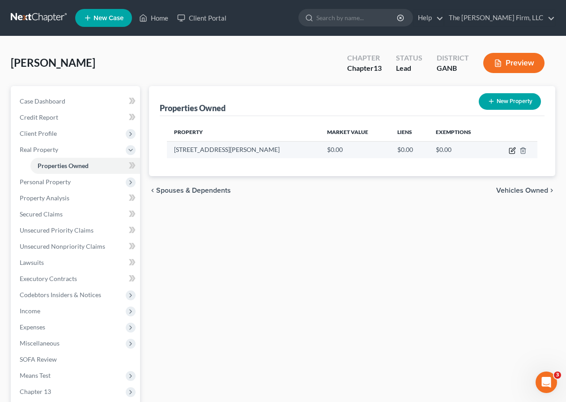
click at [512, 150] on icon "button" at bounding box center [513, 149] width 4 height 4
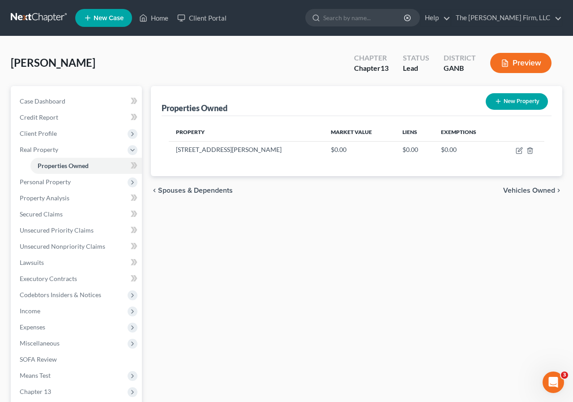
select select "10"
select select "74"
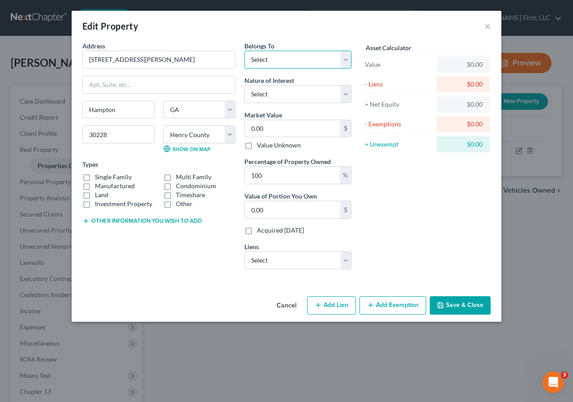
click at [264, 61] on select "Select Debtor 1 Only Debtor 2 Only Debtor 1 And Debtor 2 Only At Least One Of T…" at bounding box center [297, 60] width 107 height 18
select select "0"
click at [244, 51] on select "Select Debtor 1 Only Debtor 2 Only Debtor 1 And Debtor 2 Only At Least One Of T…" at bounding box center [297, 60] width 107 height 18
click at [287, 95] on select "Select Fee Simple Joint Tenant Life Estate Equitable Interest Future Interest T…" at bounding box center [297, 94] width 107 height 18
select select "0"
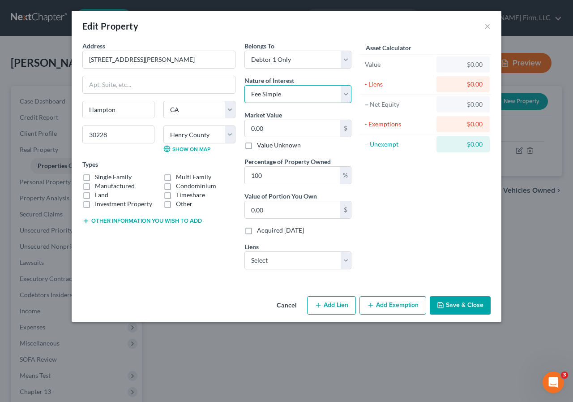
click at [244, 85] on select "Select Fee Simple Joint Tenant Life Estate Equitable Interest Future Interest T…" at bounding box center [297, 94] width 107 height 18
type input "2"
type input "2.00"
type input "25"
type input "25.00"
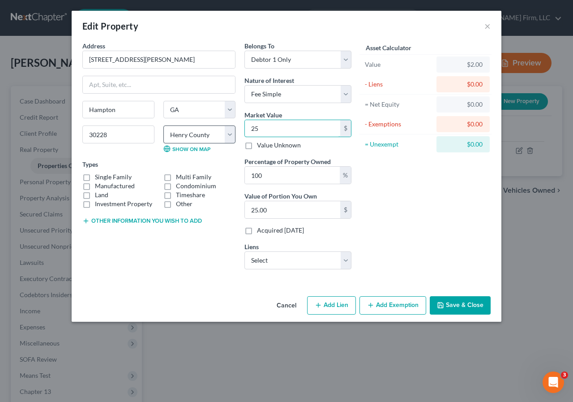
type input "256"
type input "256.00"
type input "2562"
type input "2,562.00"
type input "2,5620"
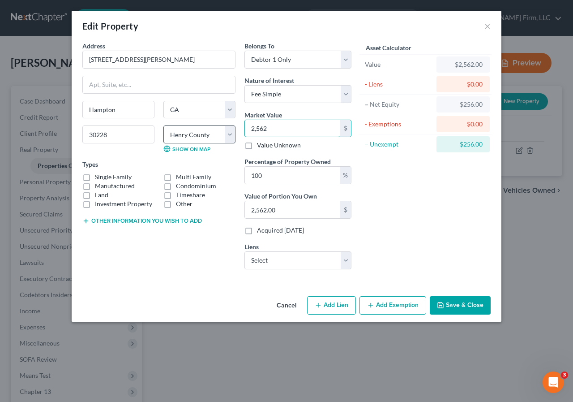
type input "25,620.00"
type input "25,6200"
type input "256,200.00"
type input "256,200"
click at [284, 259] on select "Select Roundpoint Mtg - $134,506.00" at bounding box center [297, 260] width 107 height 18
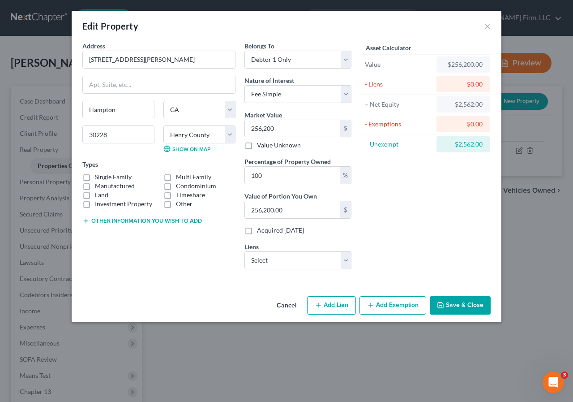
select select "28"
select select "0"
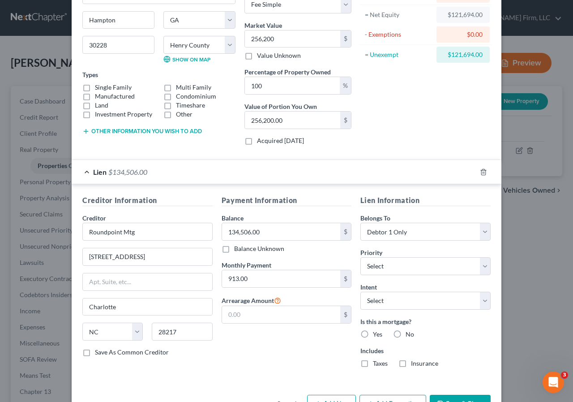
click at [373, 334] on label "Yes" at bounding box center [377, 334] width 9 height 9
click at [377, 334] on input "Yes" at bounding box center [380, 333] width 6 height 6
radio input "true"
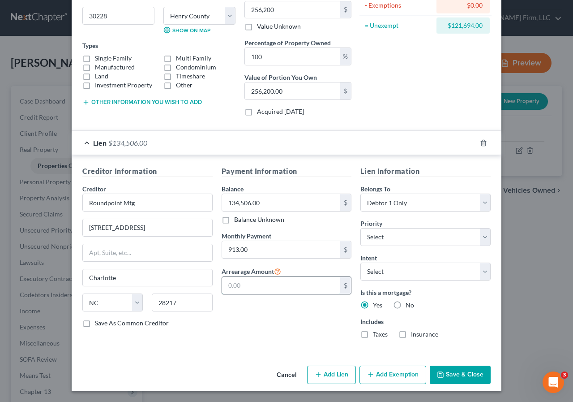
click at [244, 285] on input "text" at bounding box center [281, 285] width 119 height 17
type input "12,500"
click at [373, 334] on label "Taxes" at bounding box center [380, 334] width 15 height 9
click at [377, 334] on input "Taxes" at bounding box center [380, 333] width 6 height 6
checkbox input "true"
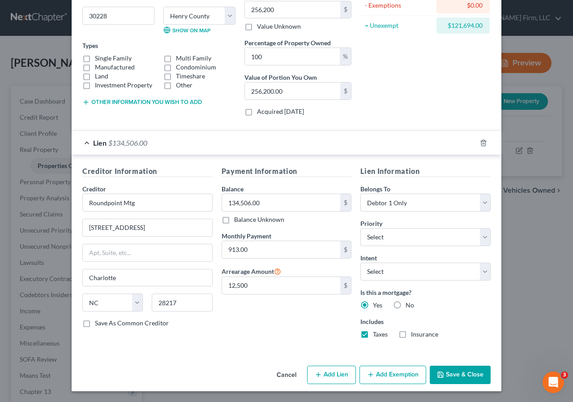
click at [411, 334] on label "Insurance" at bounding box center [424, 334] width 27 height 9
click at [415, 334] on input "Insurance" at bounding box center [418, 333] width 6 height 6
checkbox input "true"
click at [376, 377] on button "Add Exemption" at bounding box center [393, 374] width 67 height 19
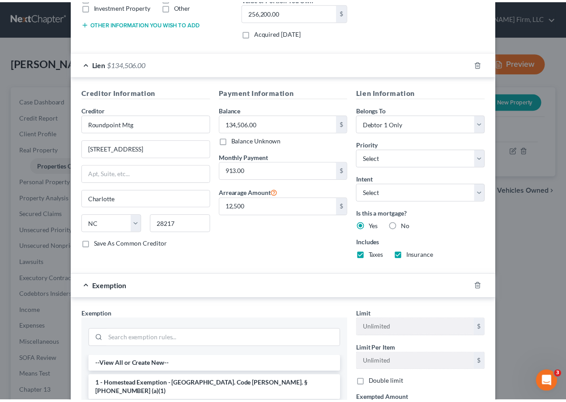
scroll to position [298, 0]
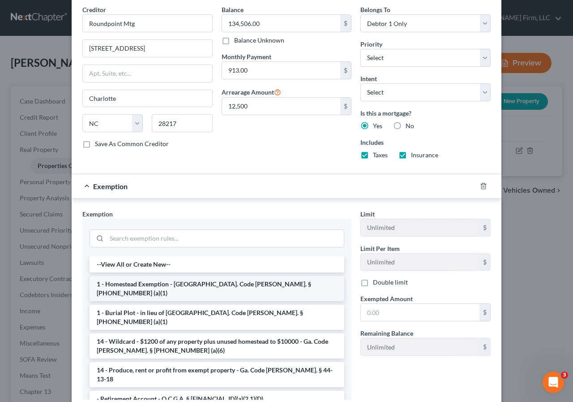
click at [140, 284] on li "1 - Homestead Exemption - [GEOGRAPHIC_DATA]. Code [PERSON_NAME]. § [PHONE_NUMBE…" at bounding box center [217, 288] width 255 height 25
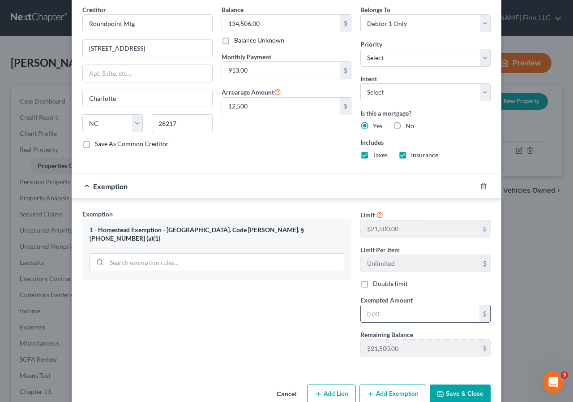
click at [369, 314] on input "text" at bounding box center [420, 313] width 119 height 17
type input "21,500"
drag, startPoint x: 449, startPoint y: 394, endPoint x: 442, endPoint y: 387, distance: 9.9
click at [449, 394] on button "Save & Close" at bounding box center [460, 393] width 61 height 19
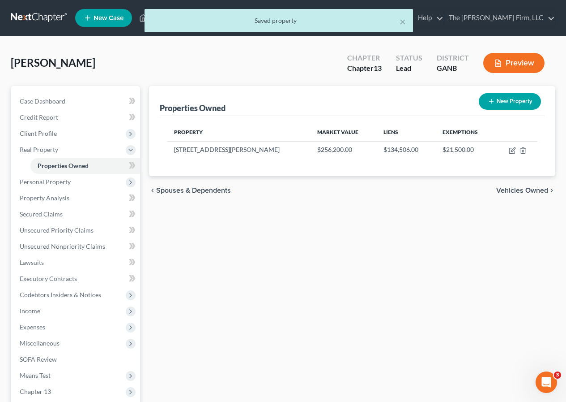
click at [506, 191] on span "Vehicles Owned" at bounding box center [523, 190] width 52 height 7
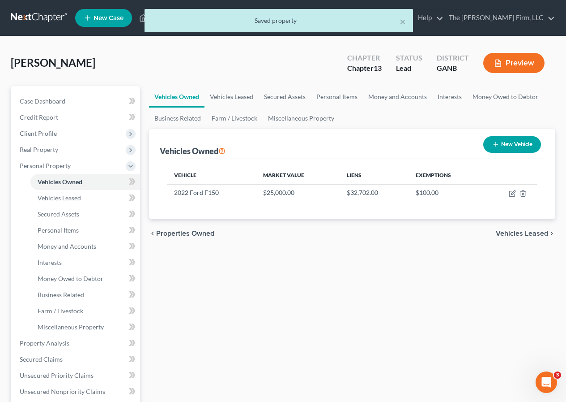
click at [511, 231] on span "Vehicles Leased" at bounding box center [522, 233] width 52 height 7
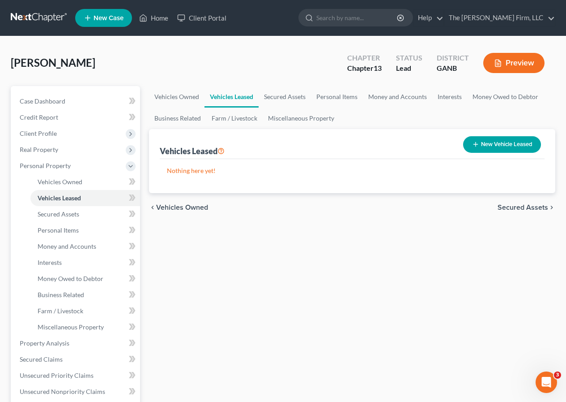
click at [515, 209] on span "Secured Assets" at bounding box center [523, 207] width 51 height 7
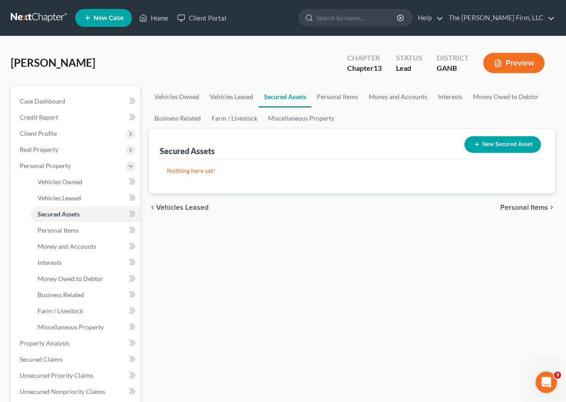
click at [515, 208] on span "Personal Items" at bounding box center [525, 207] width 48 height 7
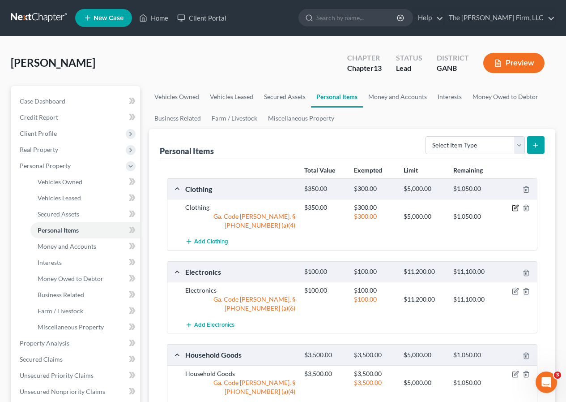
click at [517, 206] on icon "button" at bounding box center [517, 207] width 4 height 4
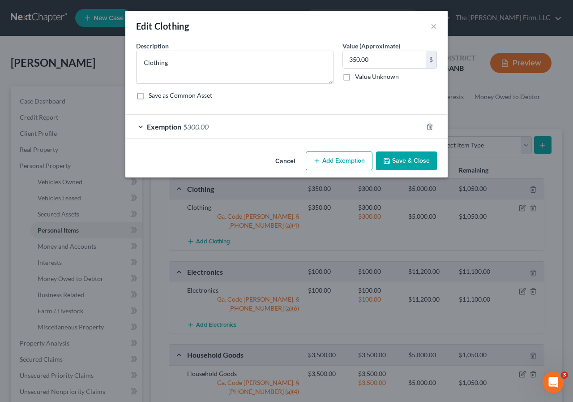
click at [154, 126] on span "Exemption" at bounding box center [164, 126] width 34 height 9
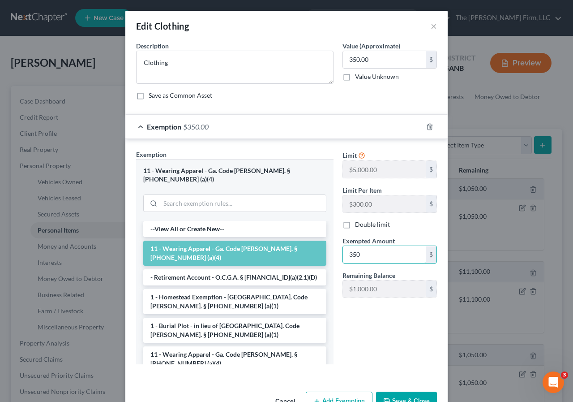
type input "350"
drag, startPoint x: 389, startPoint y: 392, endPoint x: 394, endPoint y: 386, distance: 7.9
click at [389, 392] on button "Save & Close" at bounding box center [406, 400] width 61 height 19
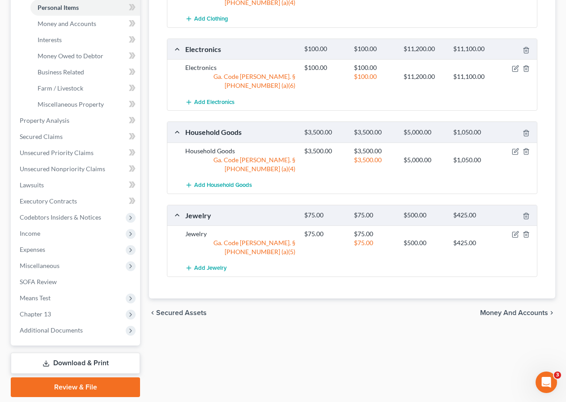
scroll to position [224, 0]
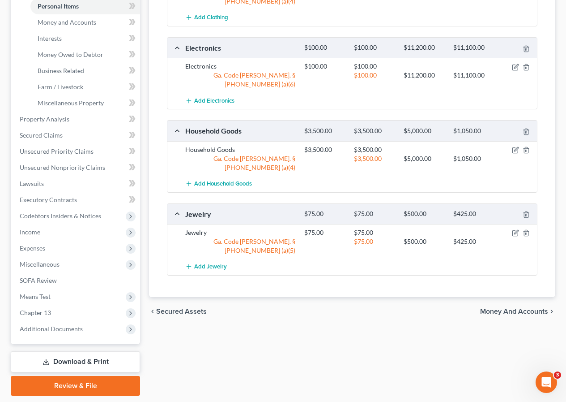
click at [493, 308] on span "Money and Accounts" at bounding box center [514, 311] width 68 height 7
